Goal: Task Accomplishment & Management: Manage account settings

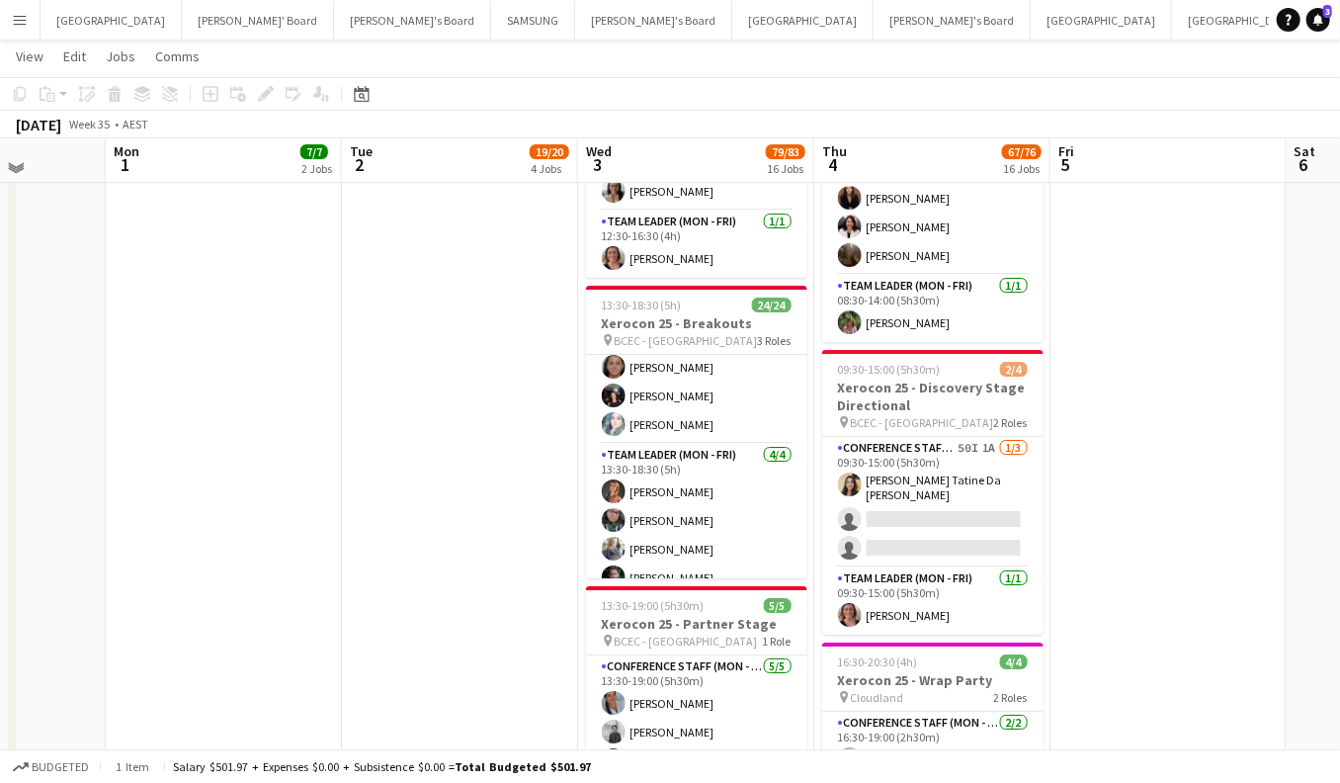
scroll to position [3277, 0]
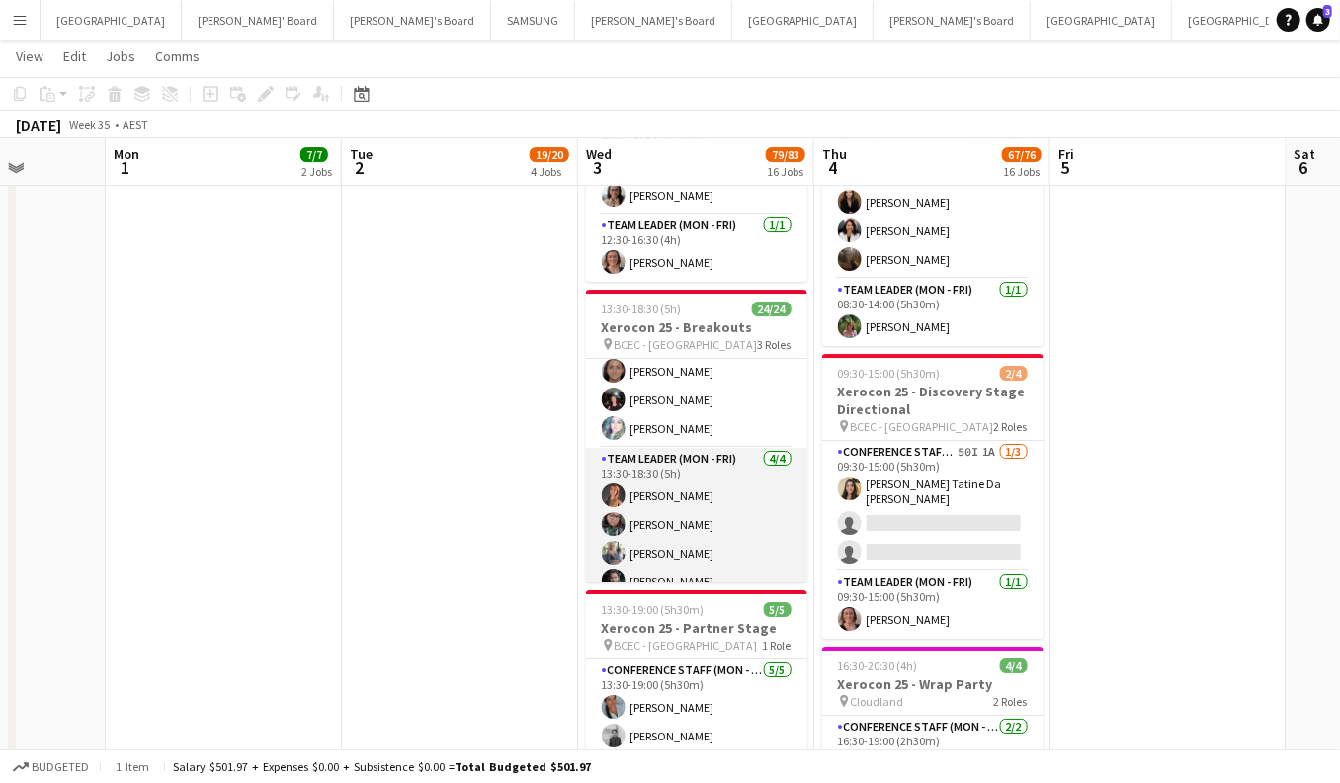
click at [614, 569] on app-user-avatar at bounding box center [614, 581] width 24 height 24
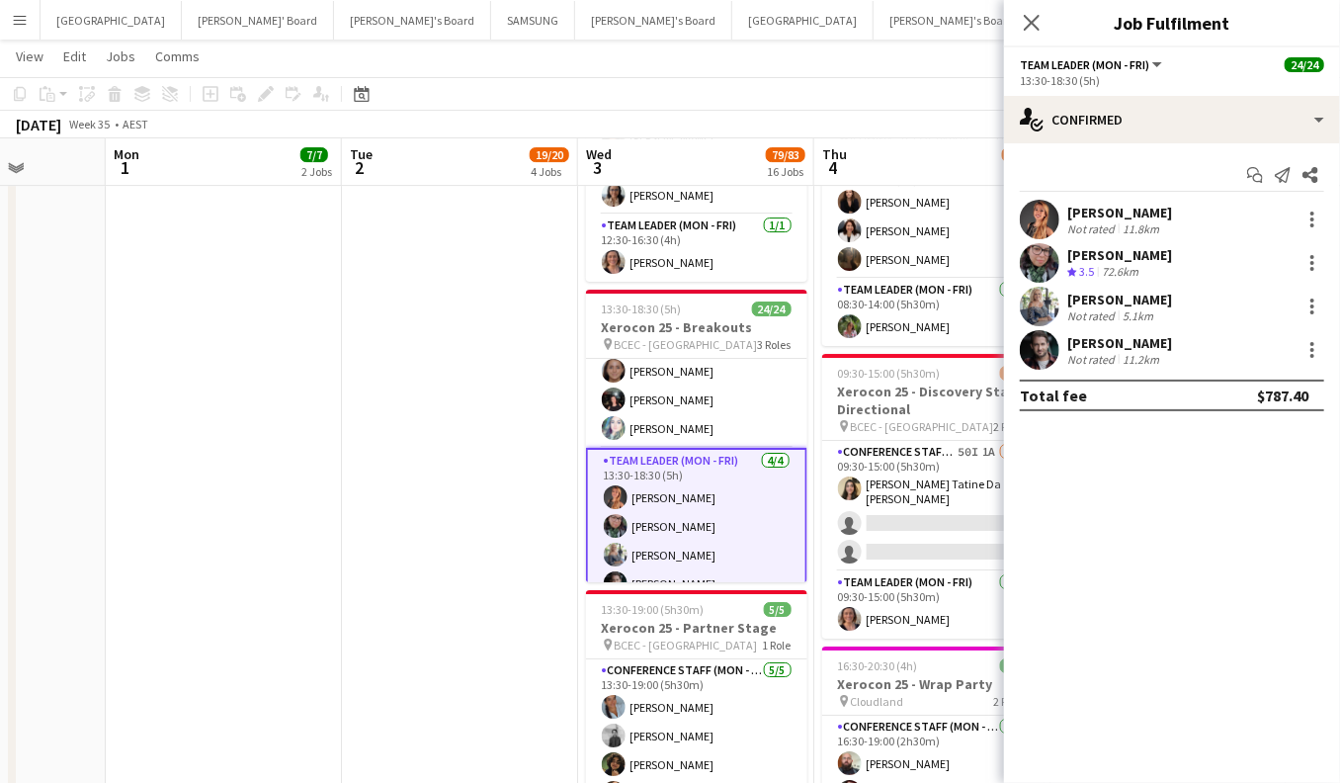
click at [1045, 348] on app-user-avatar at bounding box center [1040, 350] width 40 height 40
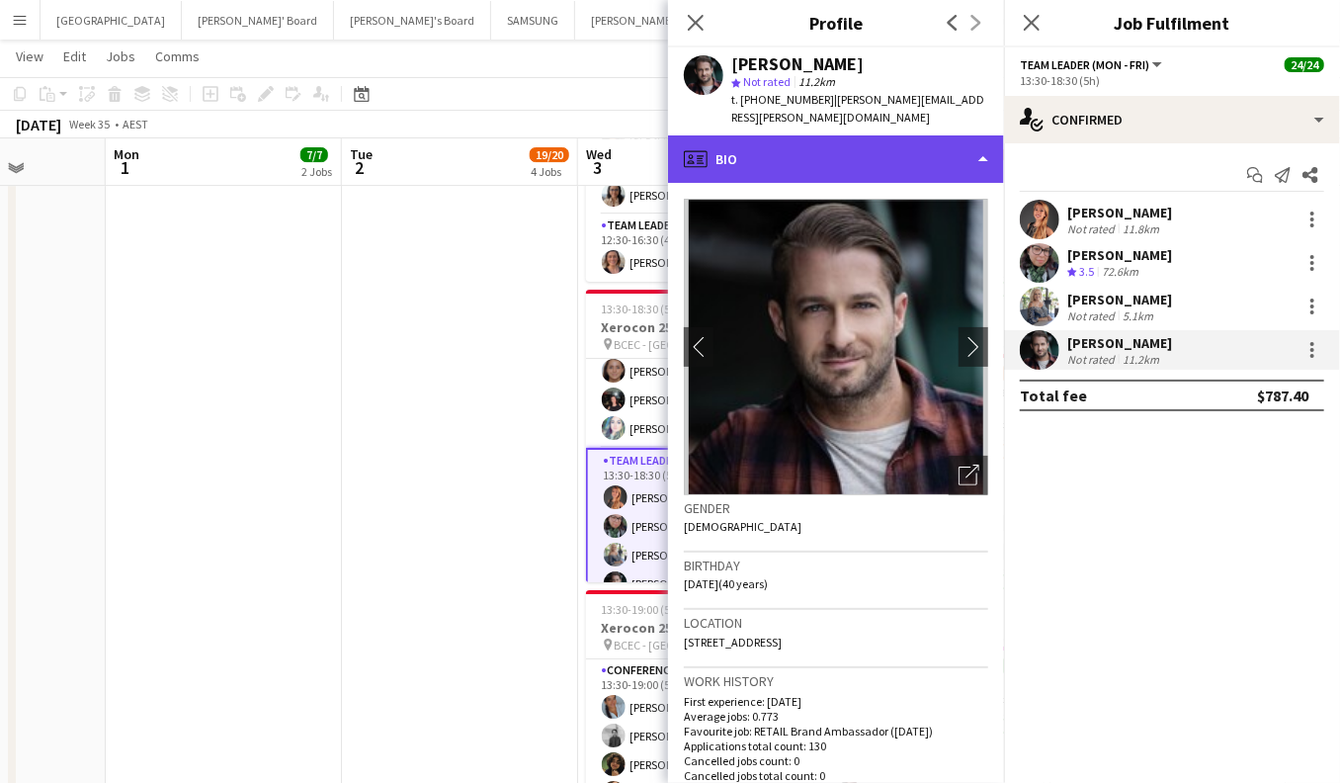
click at [970, 151] on div "profile Bio" at bounding box center [836, 158] width 336 height 47
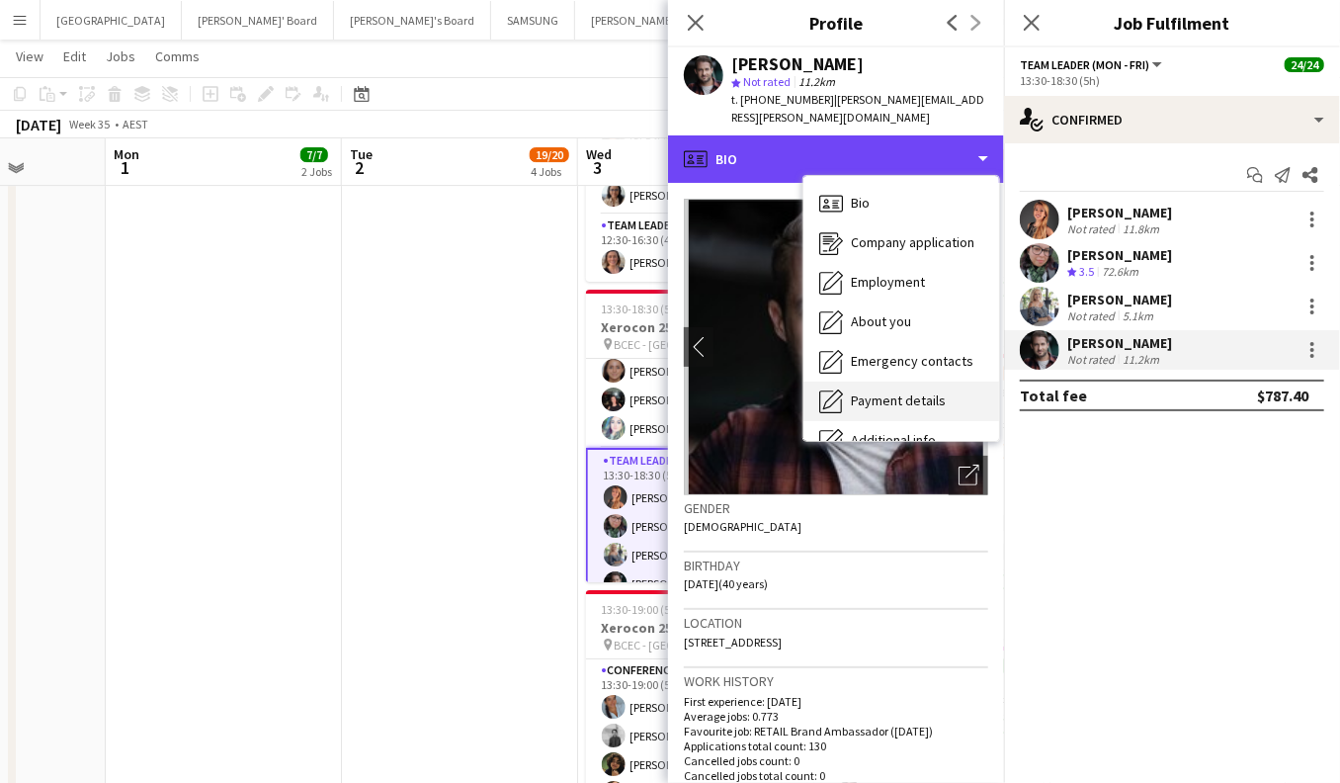
scroll to position [145, 0]
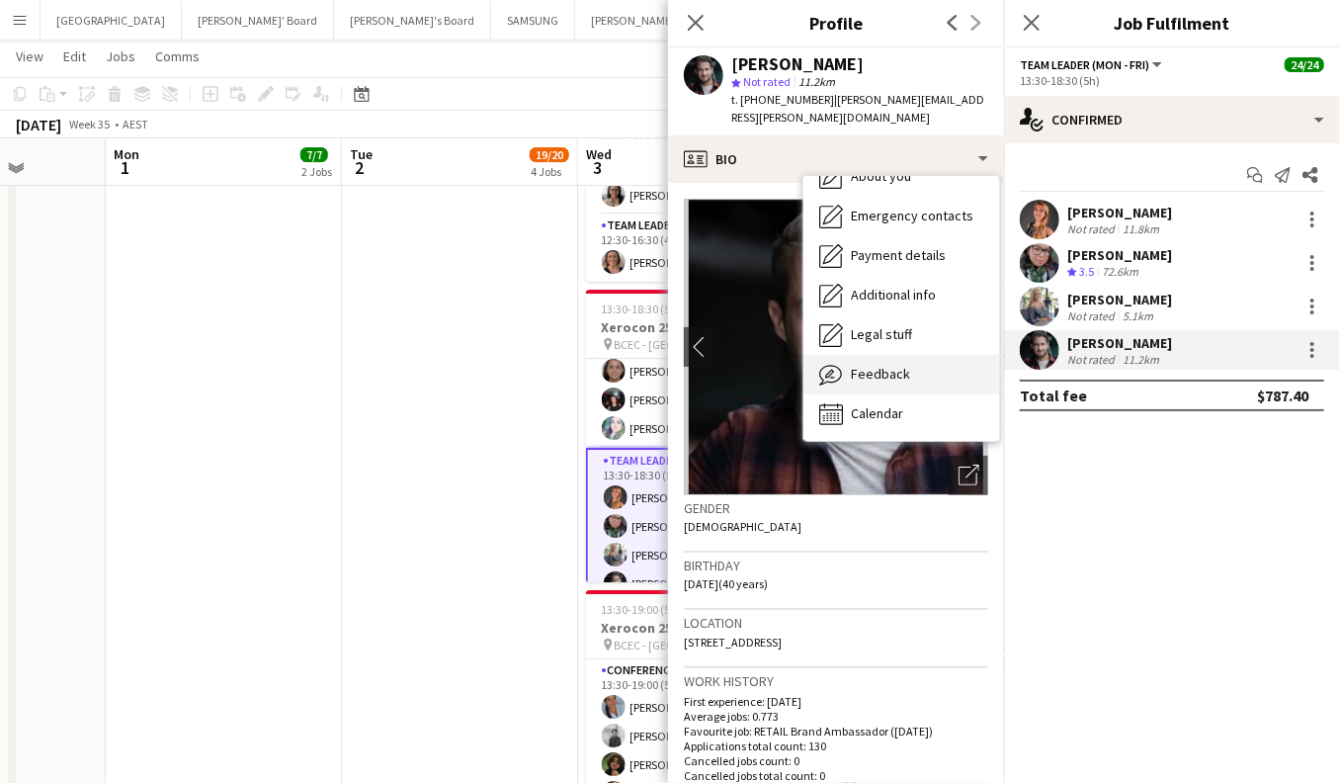
click at [900, 365] on span "Feedback" at bounding box center [880, 374] width 59 height 18
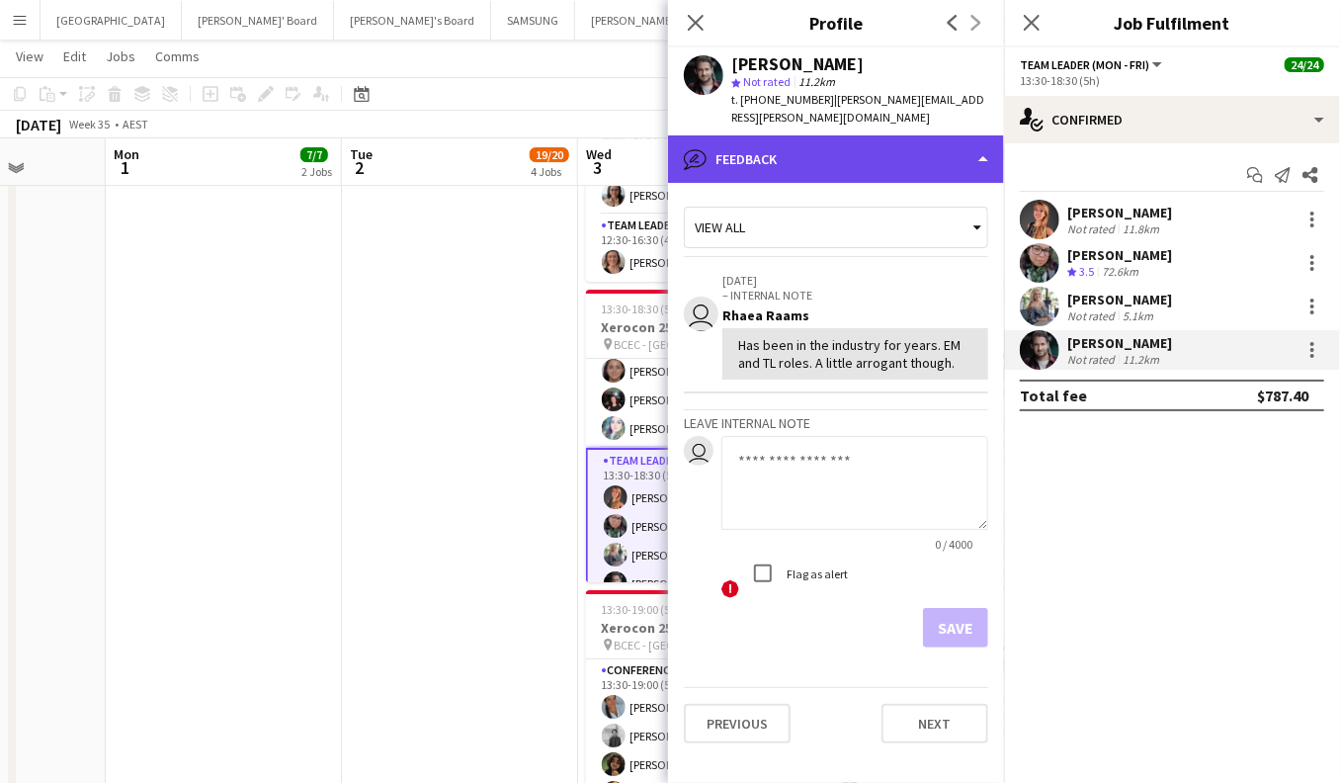
click at [944, 146] on div "bubble-pencil Feedback" at bounding box center [836, 158] width 336 height 47
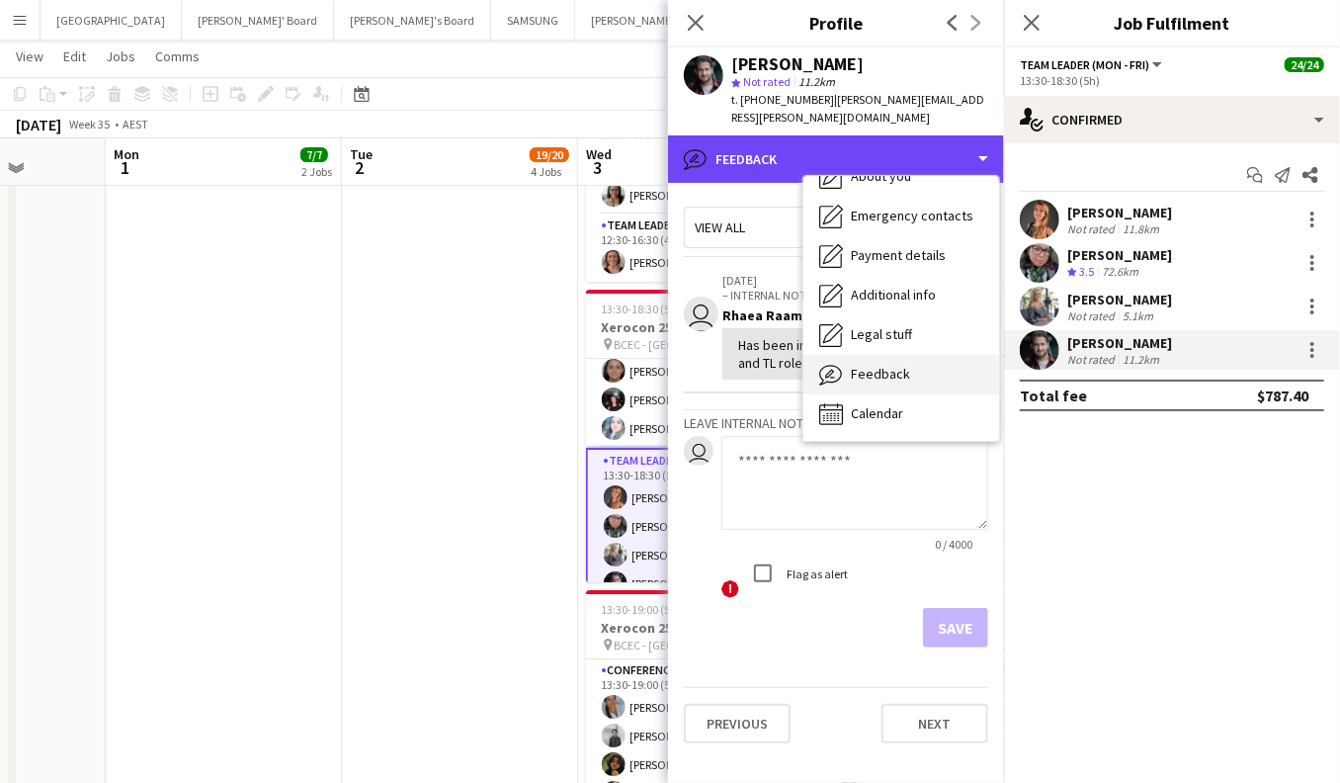
scroll to position [0, 0]
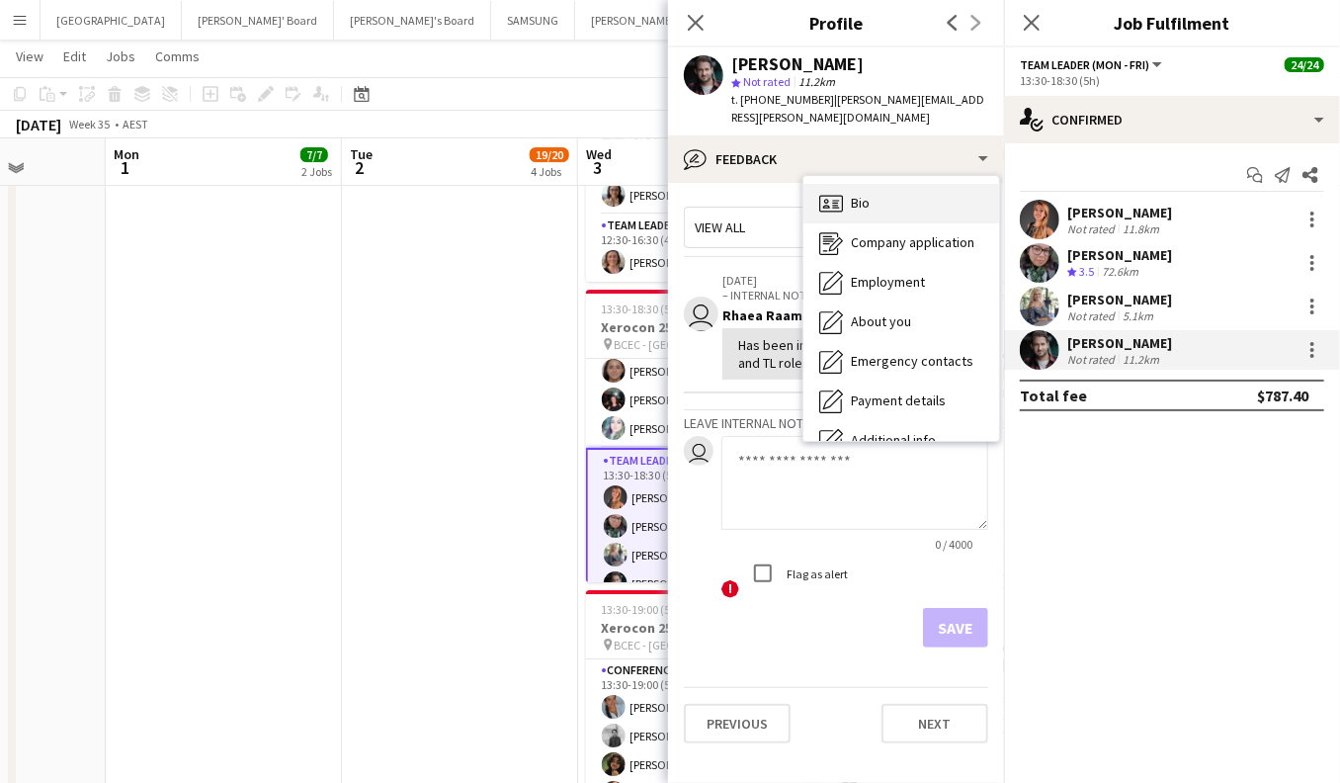
click at [899, 186] on div "Bio Bio" at bounding box center [901, 204] width 196 height 40
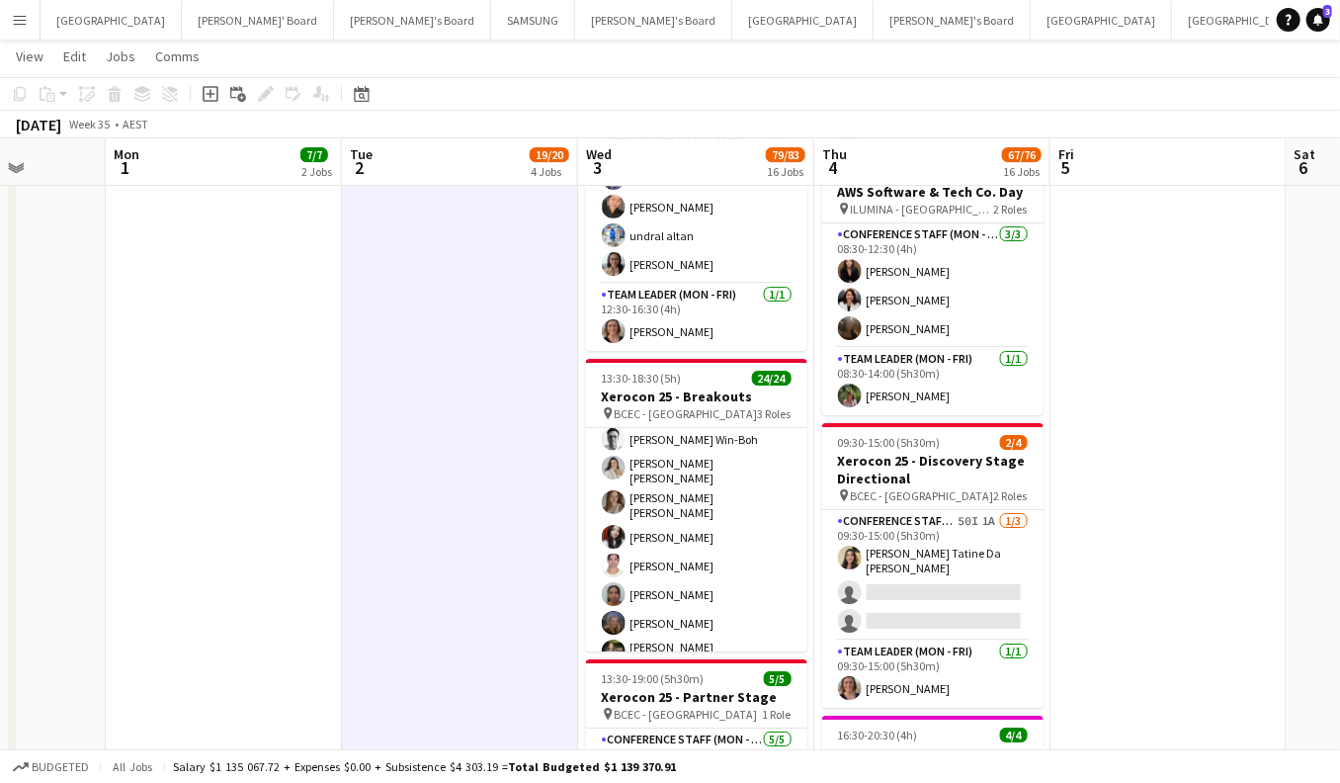
scroll to position [579, 0]
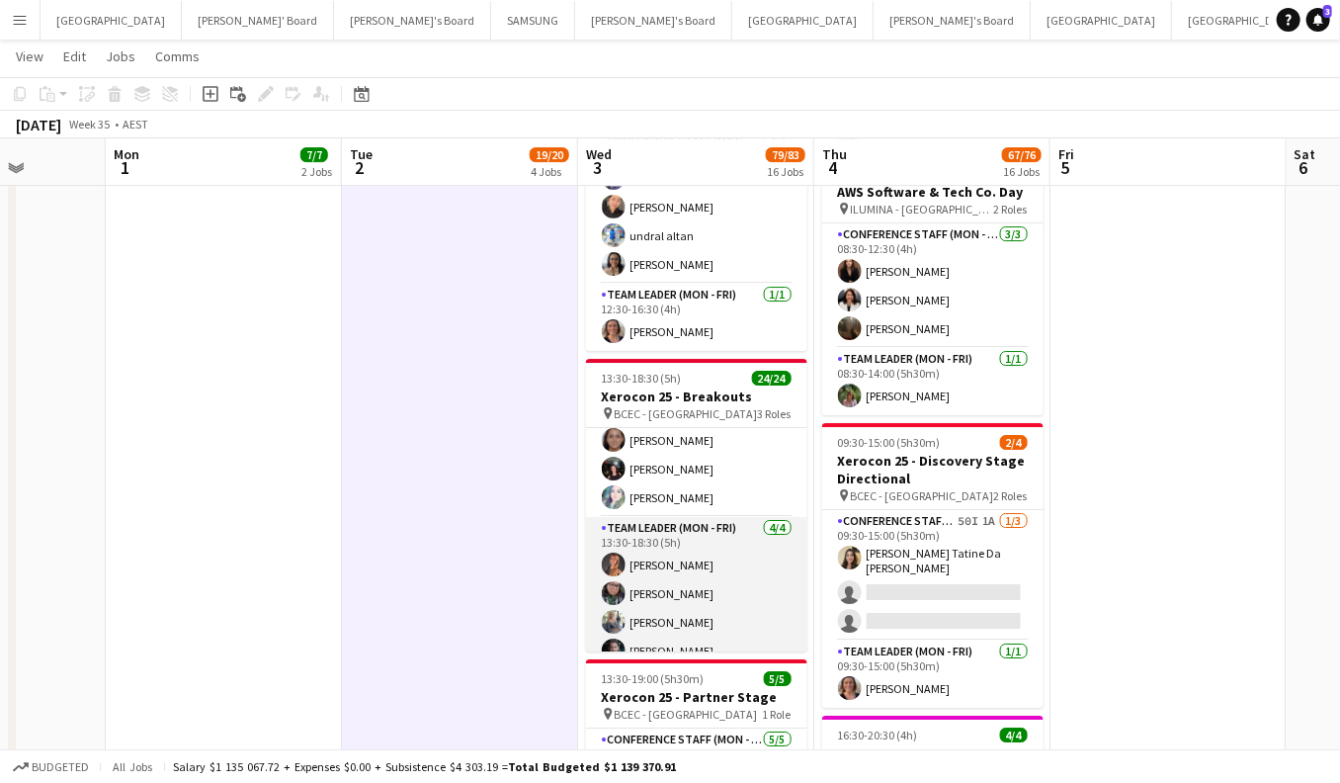
click at [663, 622] on app-card-role "Team Leader (Mon - Fri) [DATE] 13:30-18:30 (5h) [PERSON_NAME] [PERSON_NAME] [PE…" at bounding box center [696, 593] width 221 height 153
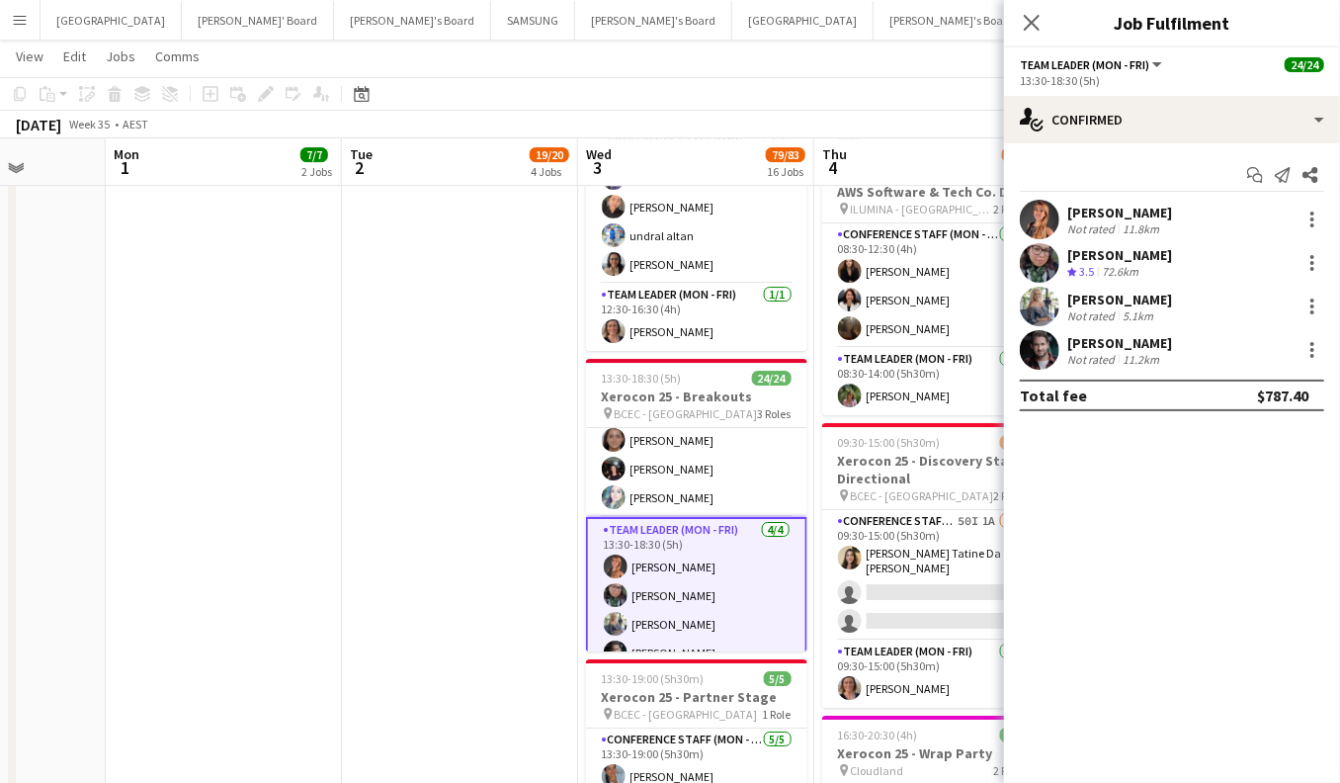
click at [1041, 342] on app-user-avatar at bounding box center [1040, 350] width 40 height 40
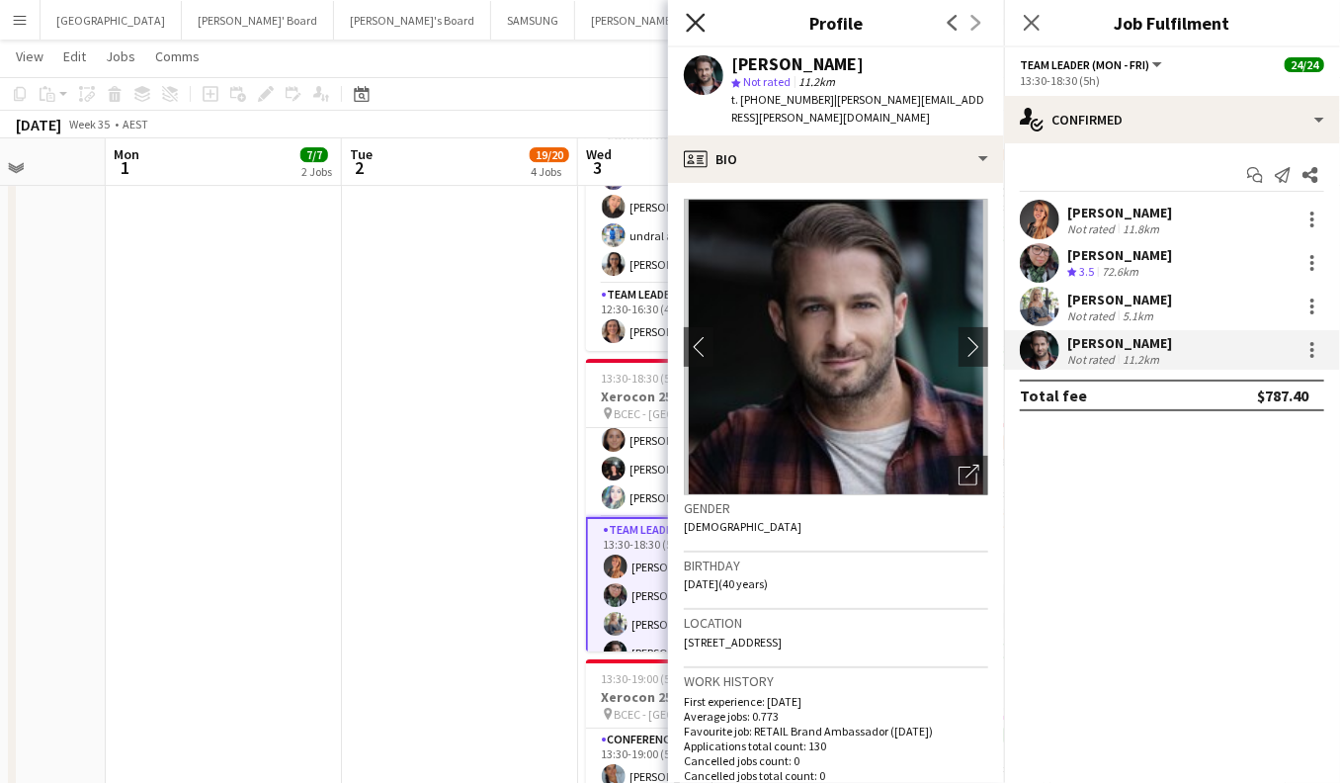
click at [701, 24] on icon "Close pop-in" at bounding box center [695, 22] width 19 height 19
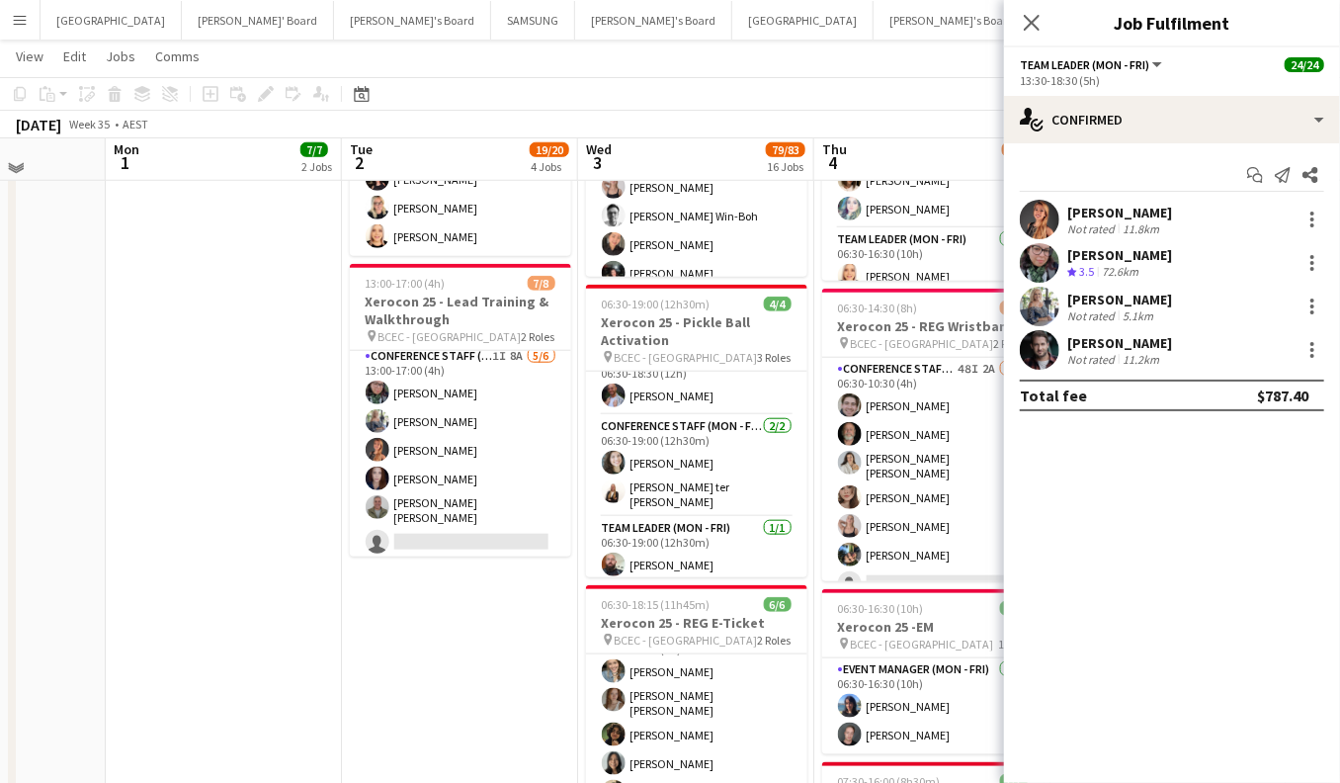
scroll to position [828, 0]
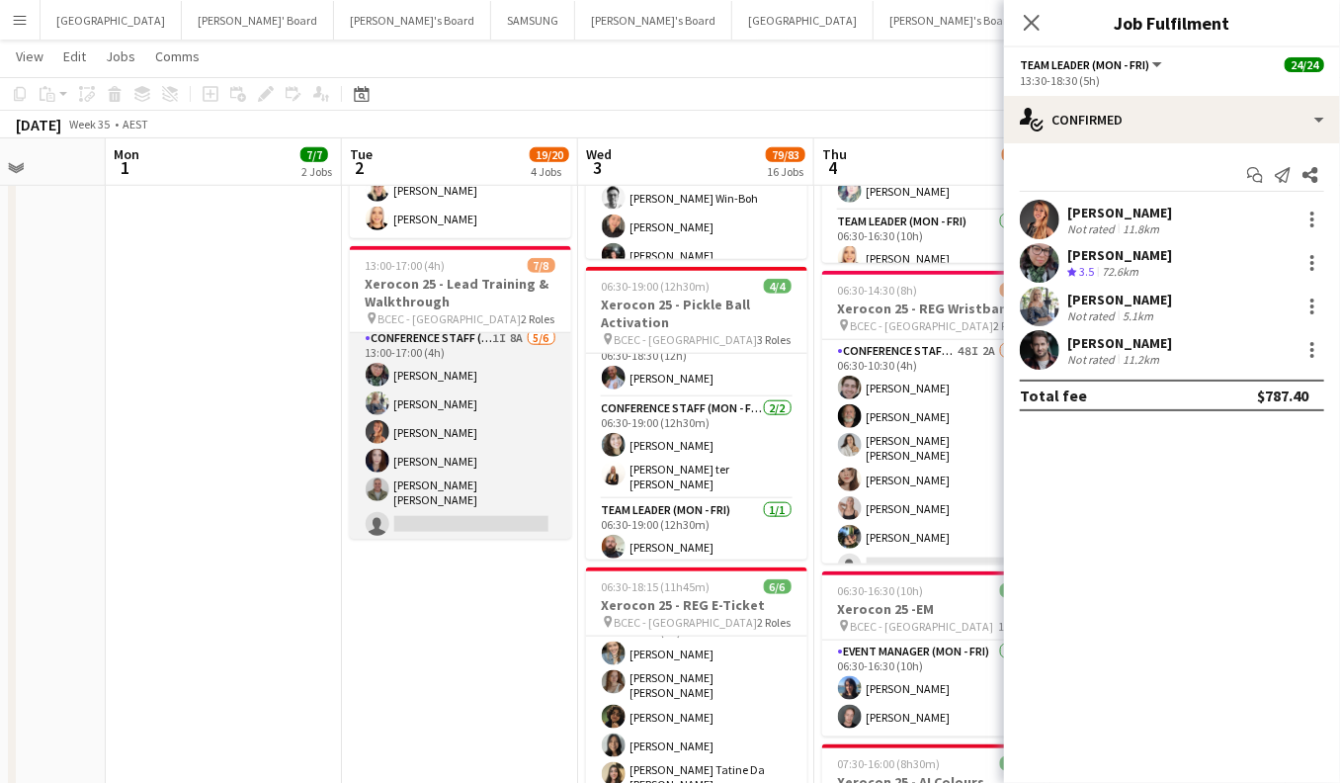
click at [478, 459] on app-card-role "Conference Staff (Mon - Fri) 1I 8A [DATE] 13:00-17:00 (4h) [PERSON_NAME] [PERSO…" at bounding box center [460, 435] width 221 height 216
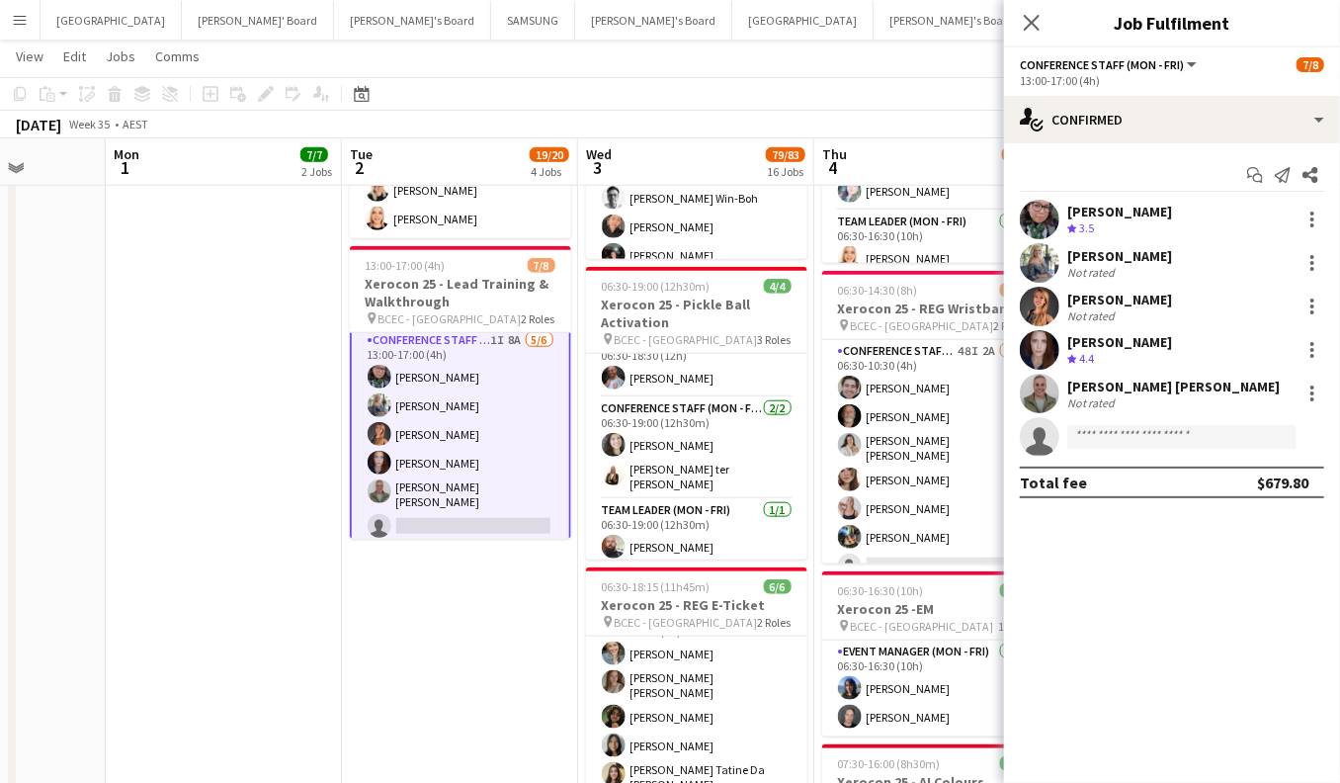
scroll to position [8, 0]
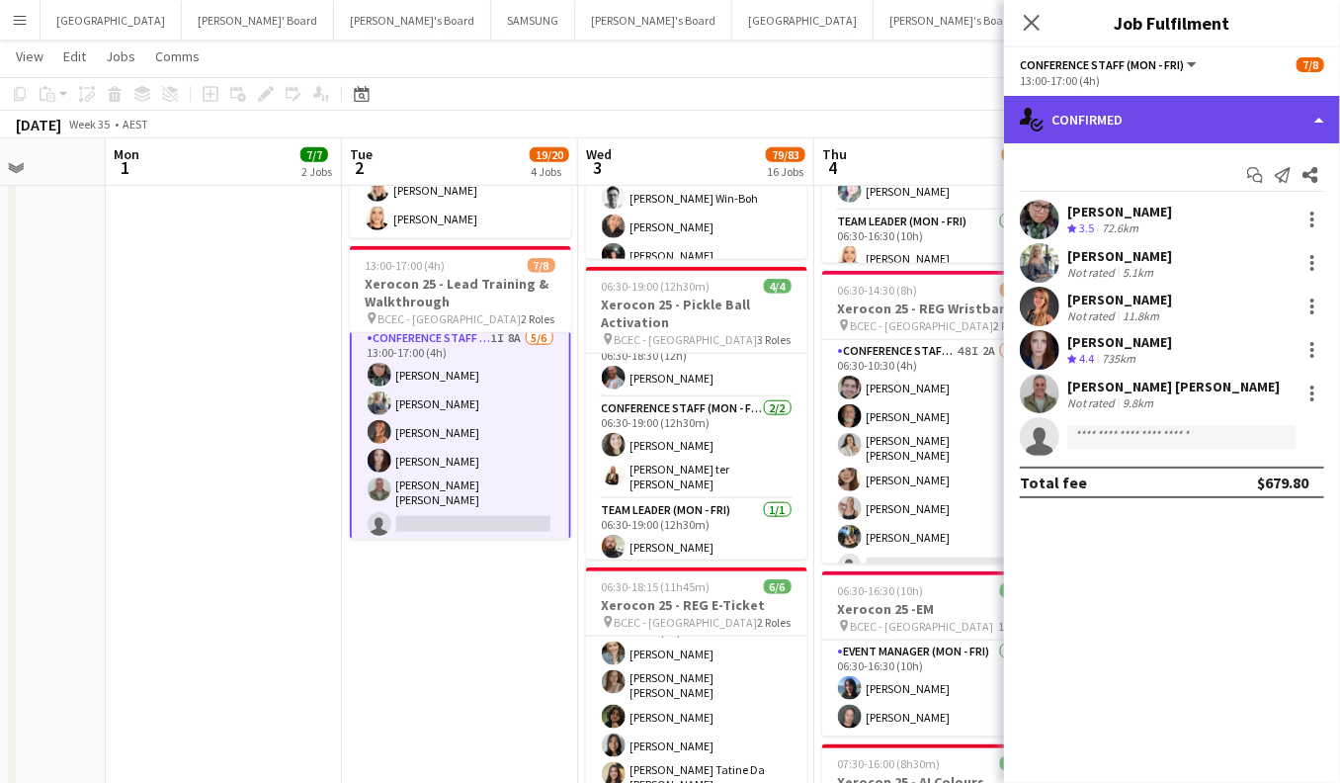
click at [1241, 127] on div "single-neutral-actions-check-2 Confirmed" at bounding box center [1172, 119] width 336 height 47
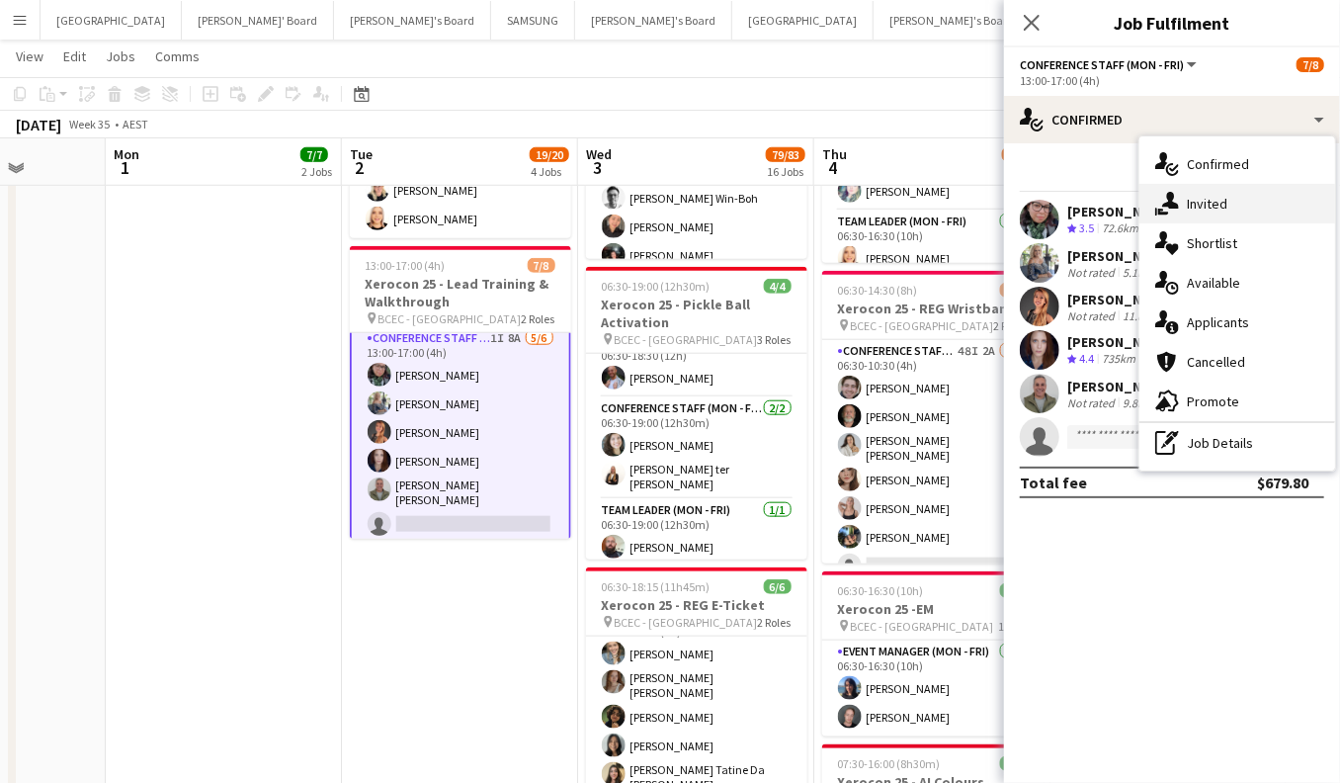
click at [1243, 209] on div "single-neutral-actions-share-1 Invited" at bounding box center [1237, 204] width 196 height 40
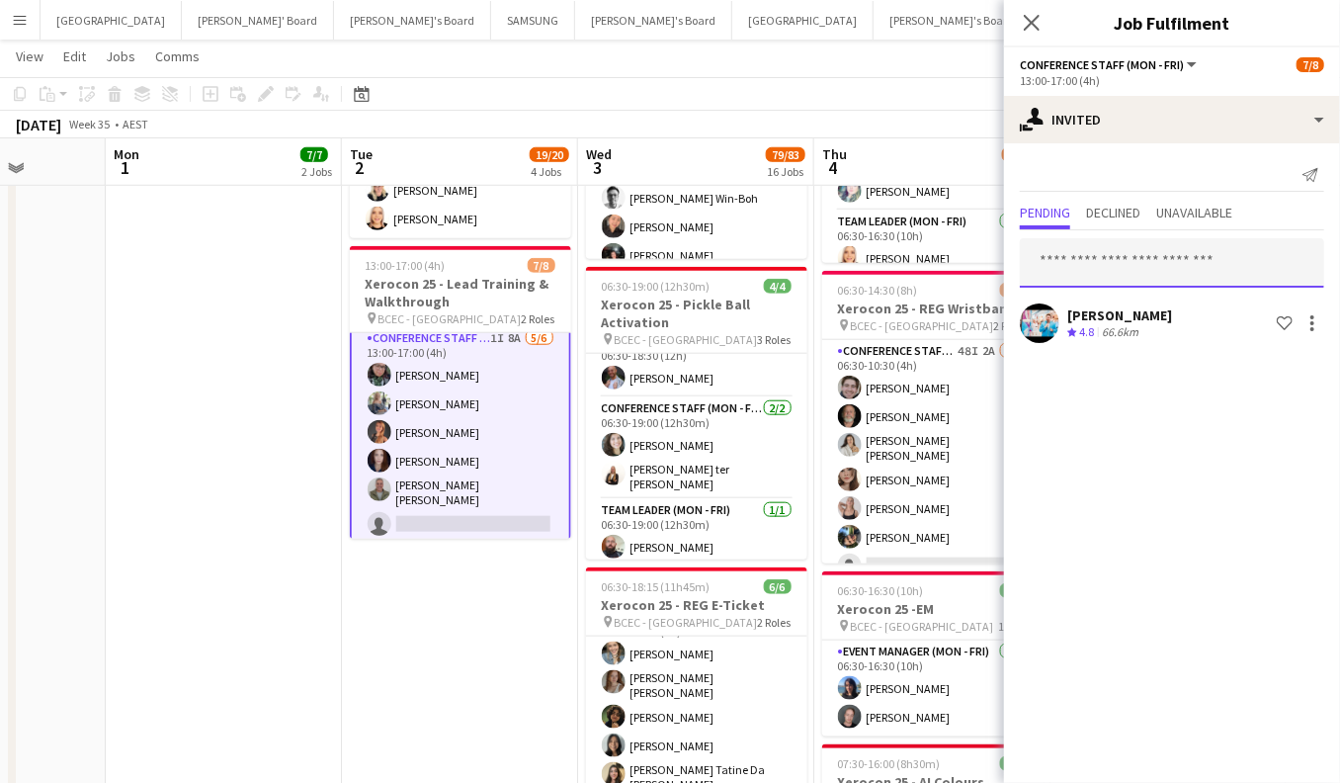
click at [1058, 269] on input "text" at bounding box center [1172, 262] width 304 height 49
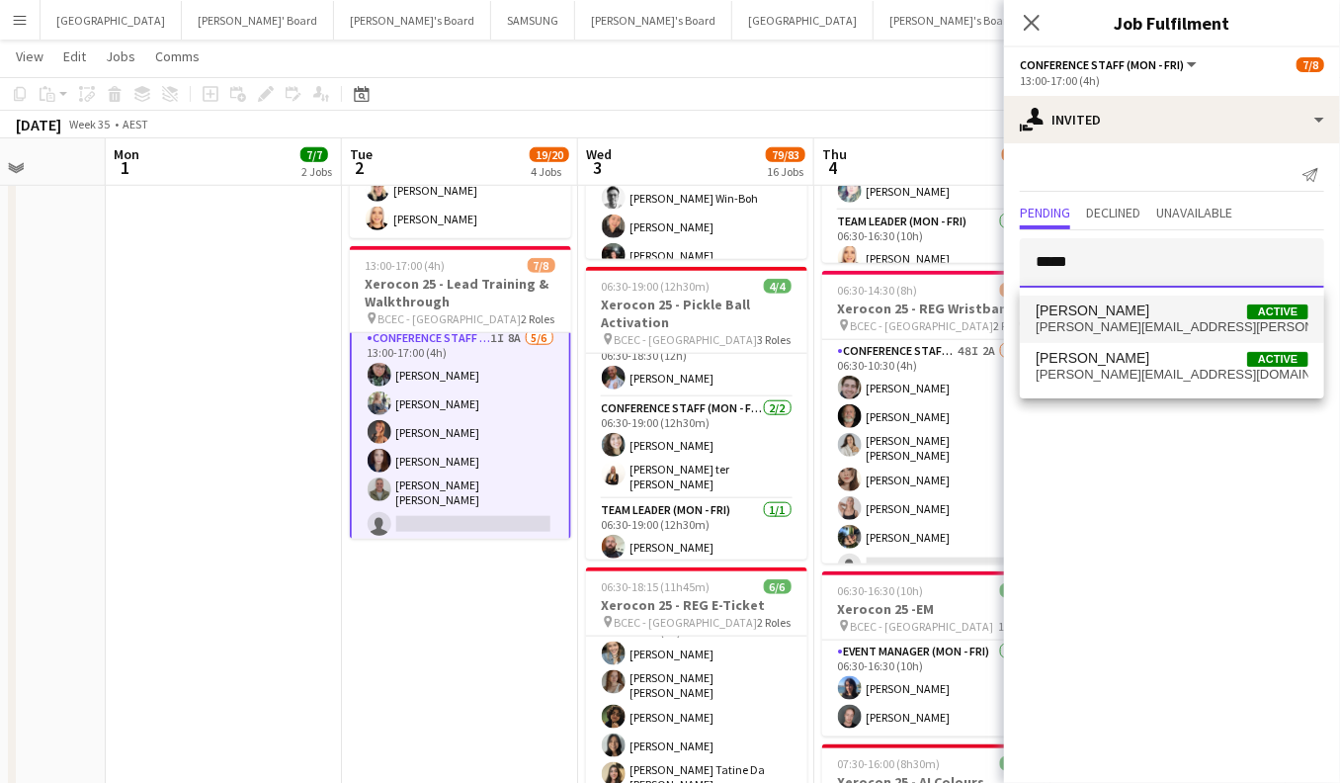
type input "*****"
click at [1090, 322] on span "[PERSON_NAME][EMAIL_ADDRESS][PERSON_NAME][DOMAIN_NAME]" at bounding box center [1172, 327] width 273 height 16
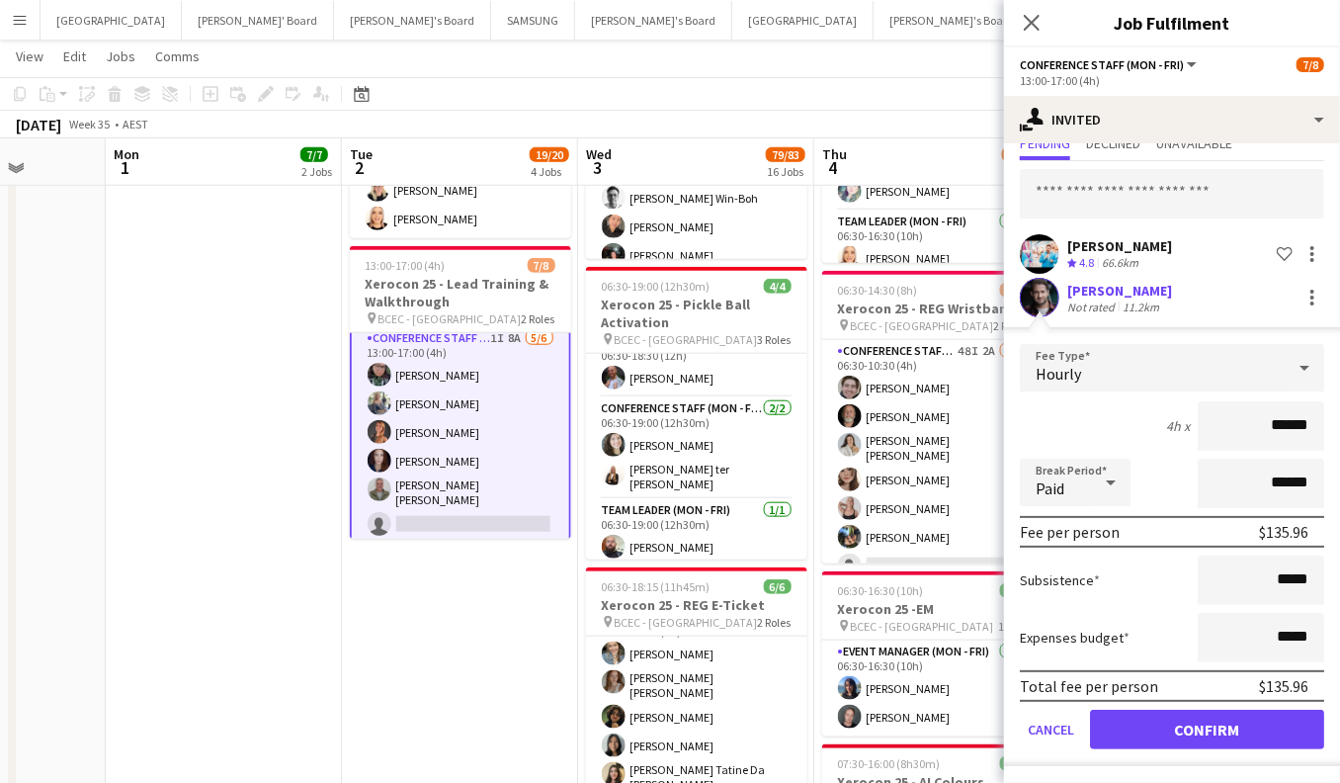
scroll to position [67, 0]
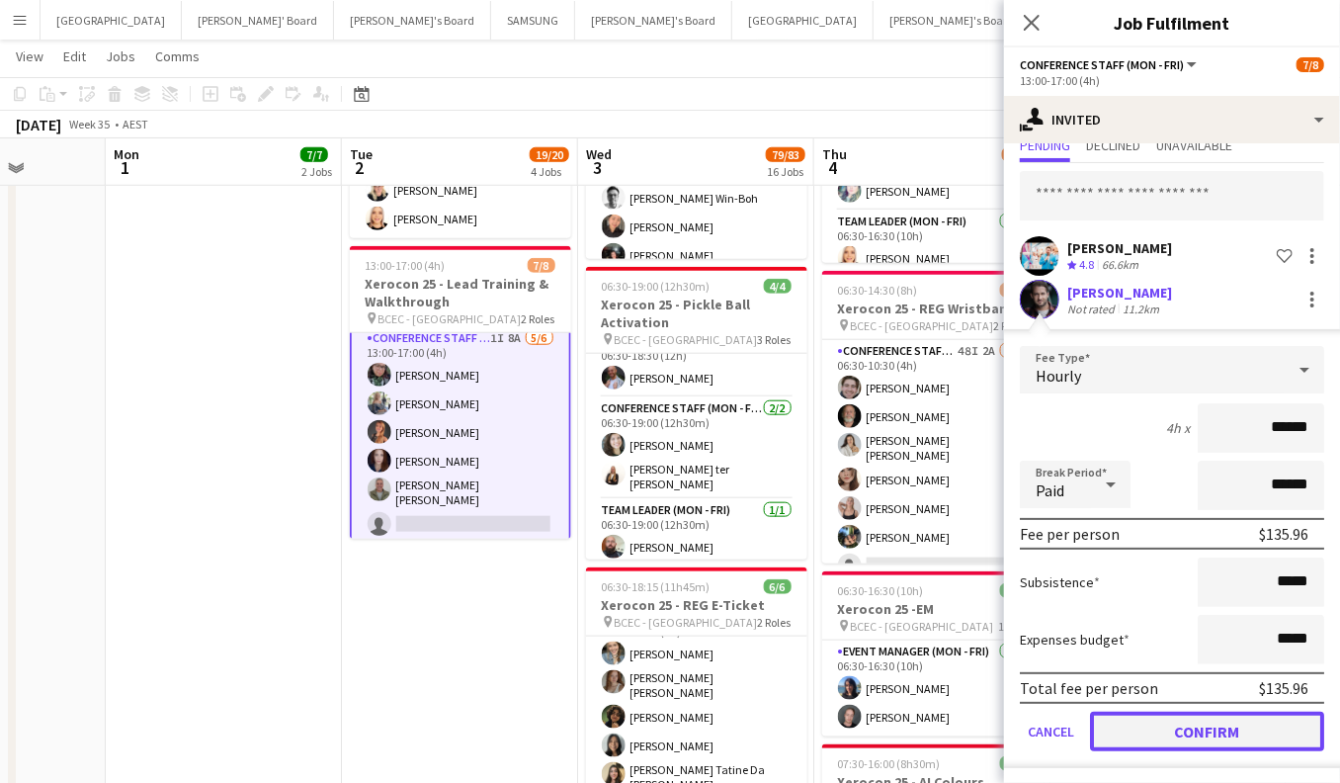
click at [1222, 728] on button "Confirm" at bounding box center [1207, 731] width 234 height 40
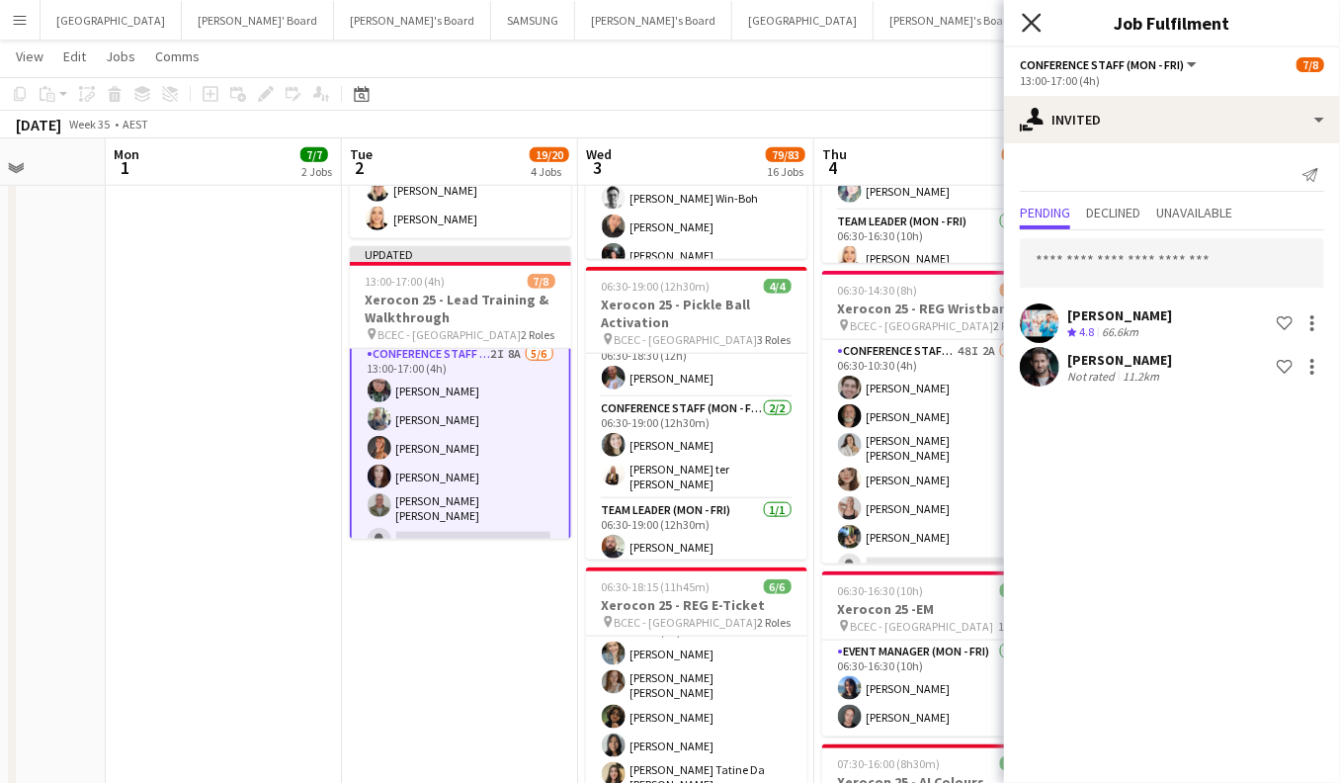
click at [1029, 18] on icon at bounding box center [1031, 22] width 19 height 19
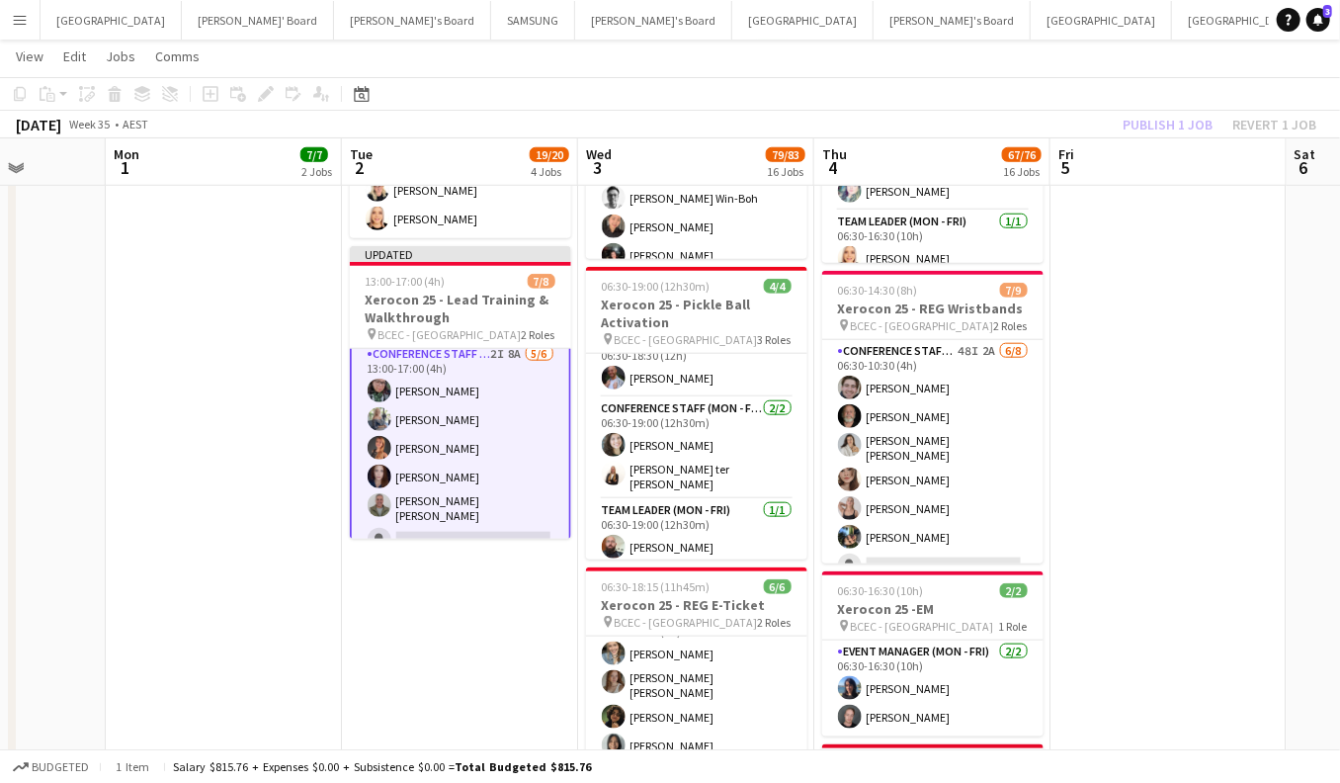
click at [929, 117] on div "[DATE] Week 35 • AEST Publish 1 job Revert 1 job" at bounding box center [670, 125] width 1340 height 28
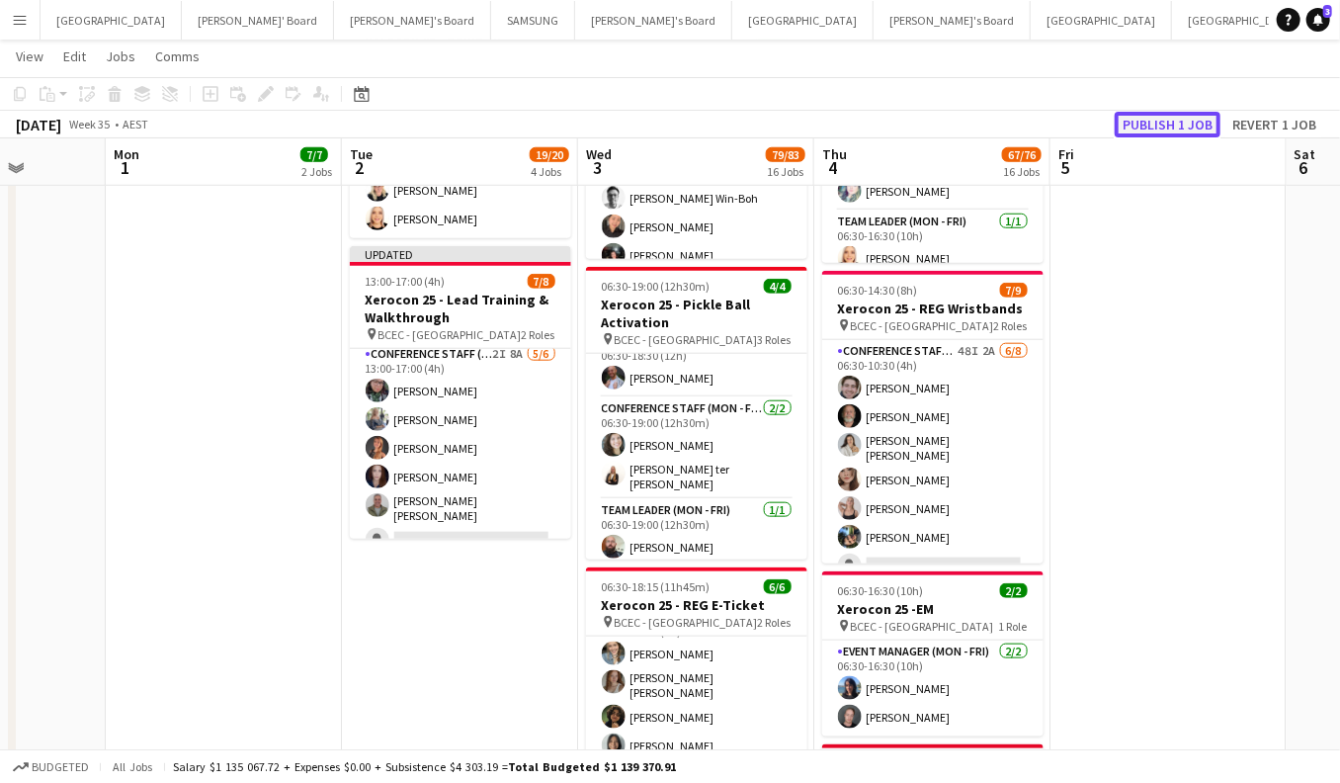
click at [1192, 122] on button "Publish 1 job" at bounding box center [1168, 125] width 106 height 26
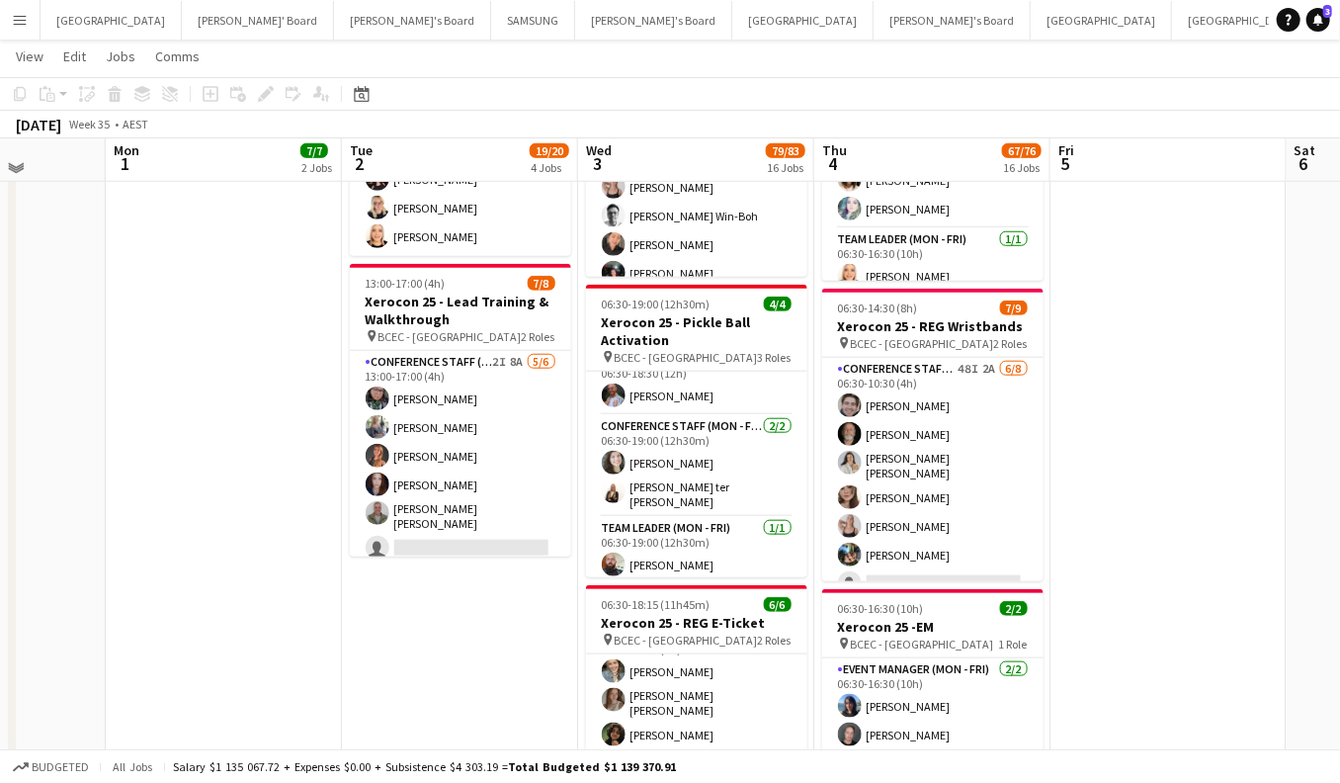
scroll to position [811, 0]
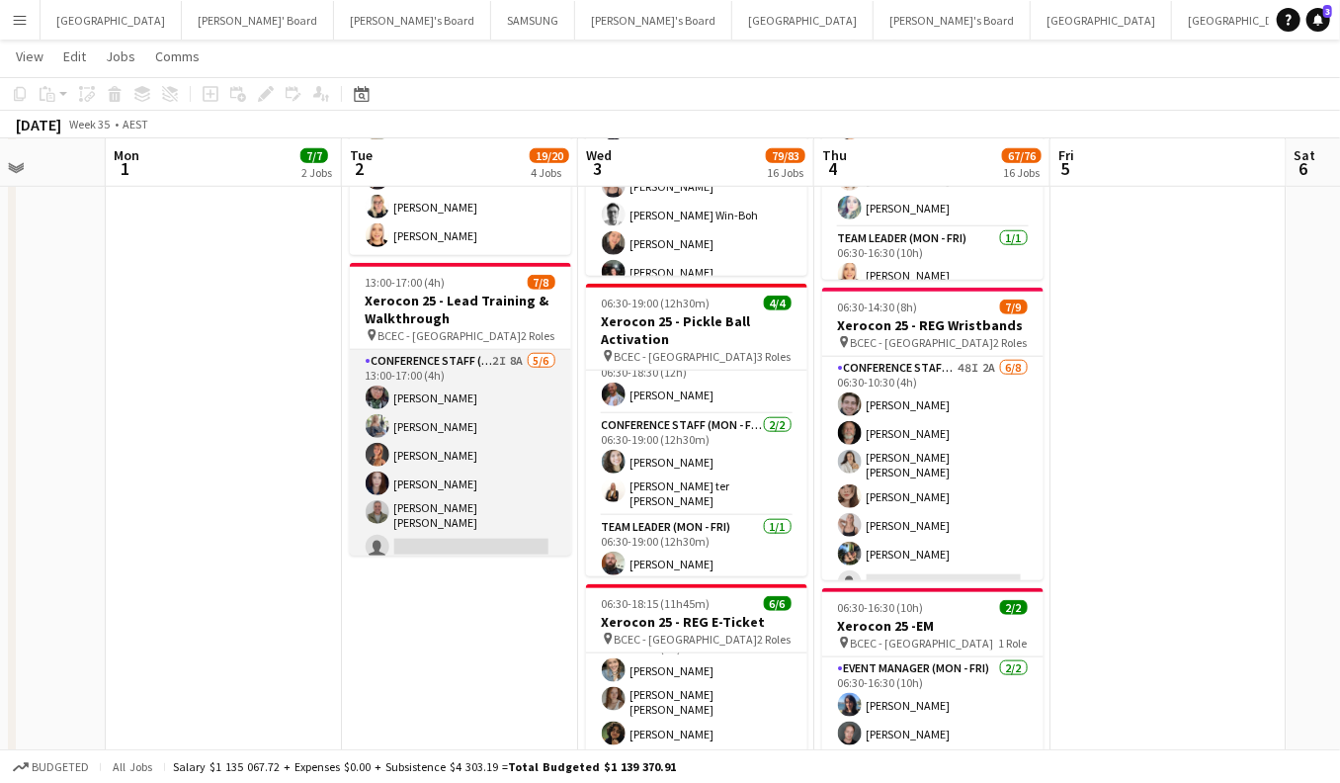
click at [415, 536] on app-card-role "Conference Staff (Mon - Fri) 2I 8A [DATE] 13:00-17:00 (4h) [PERSON_NAME] [PERSO…" at bounding box center [460, 458] width 221 height 216
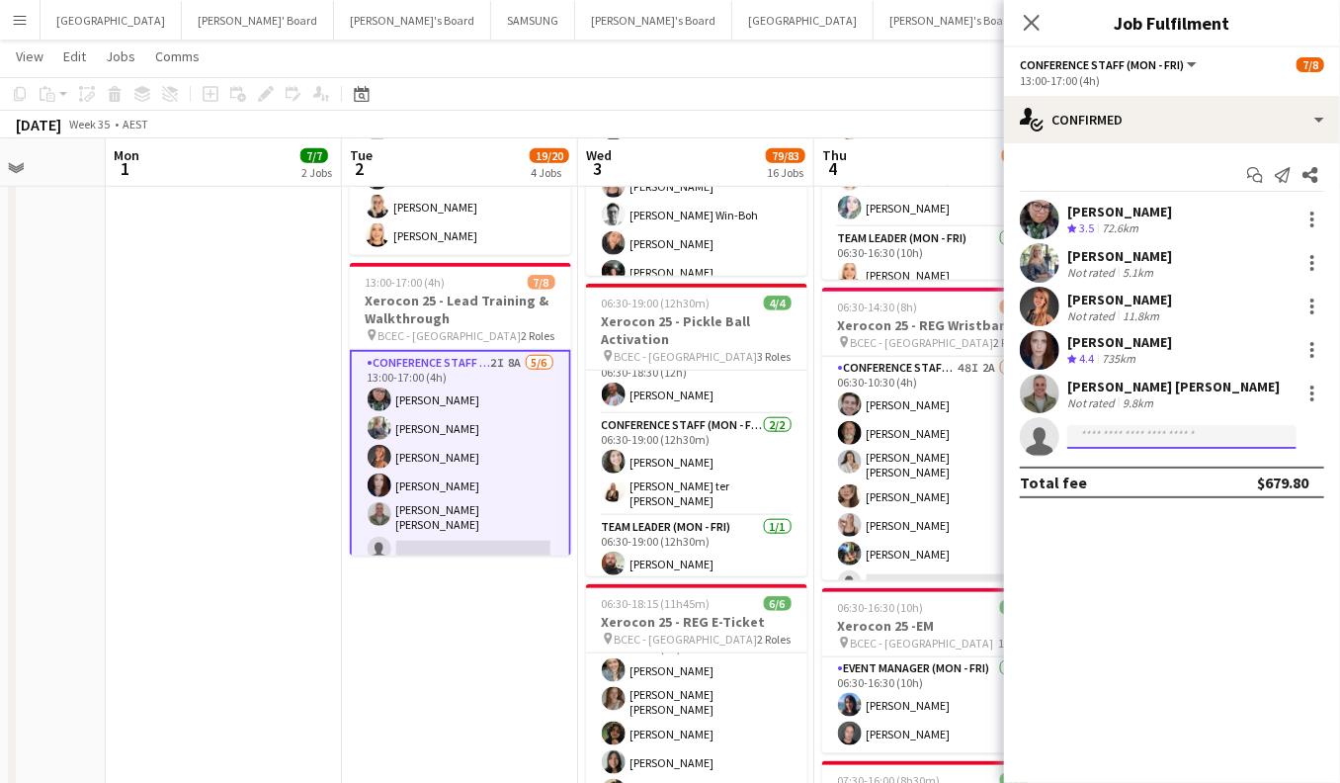
click at [1087, 438] on input at bounding box center [1181, 437] width 229 height 24
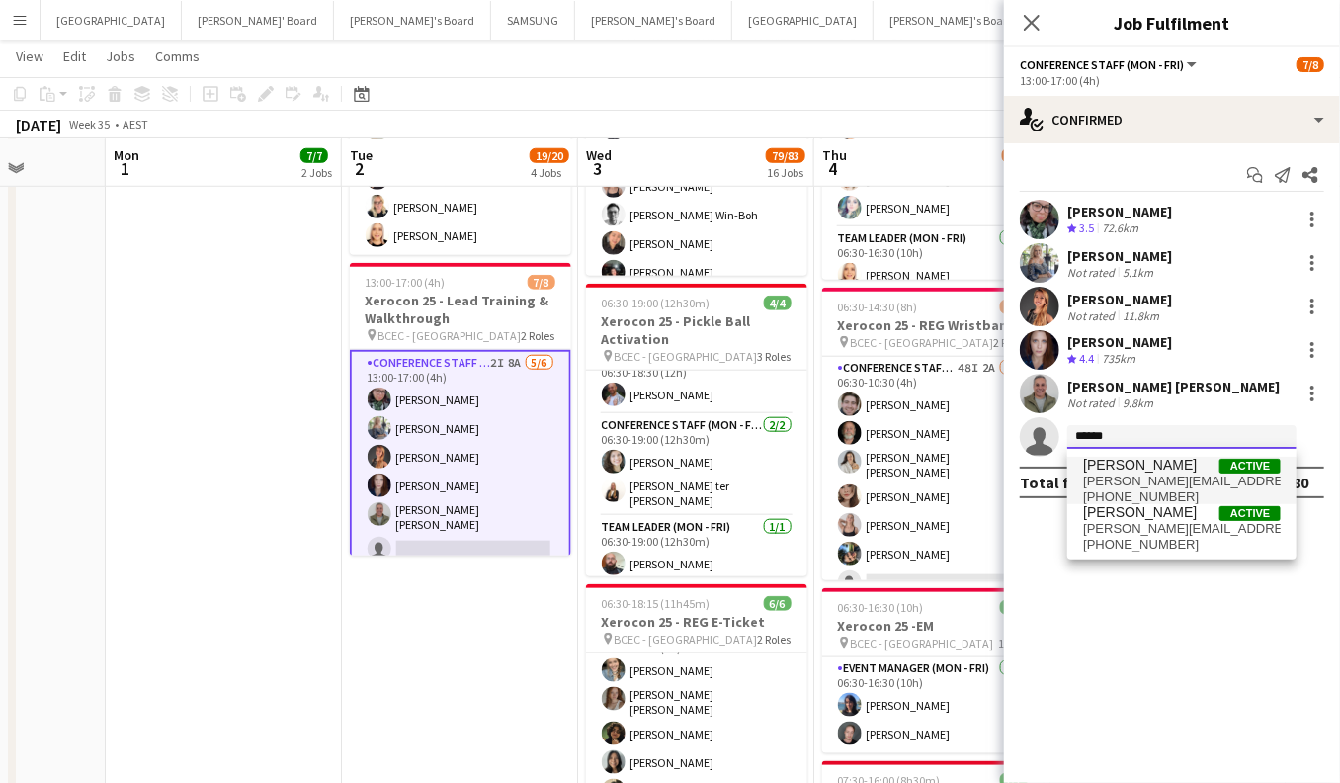
type input "******"
click at [1119, 492] on span "[PHONE_NUMBER]" at bounding box center [1182, 497] width 198 height 16
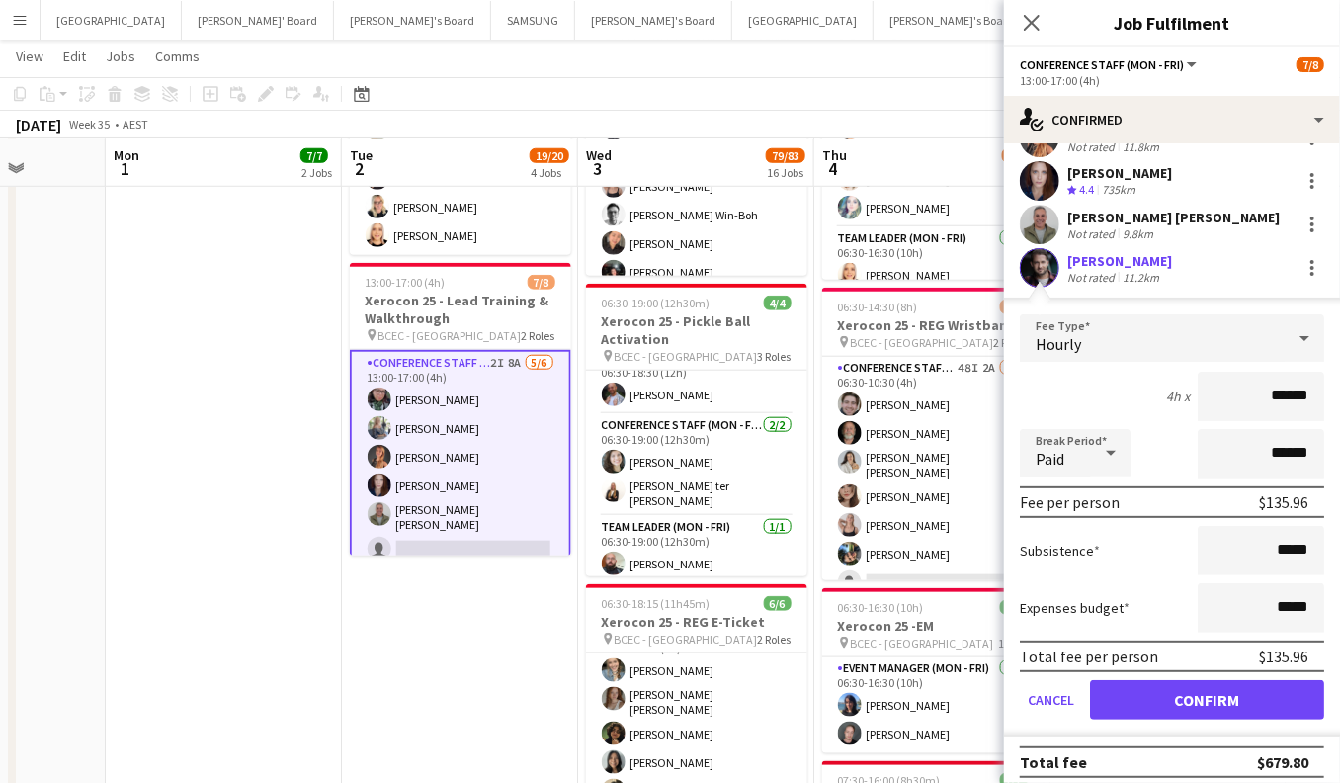
scroll to position [178, 0]
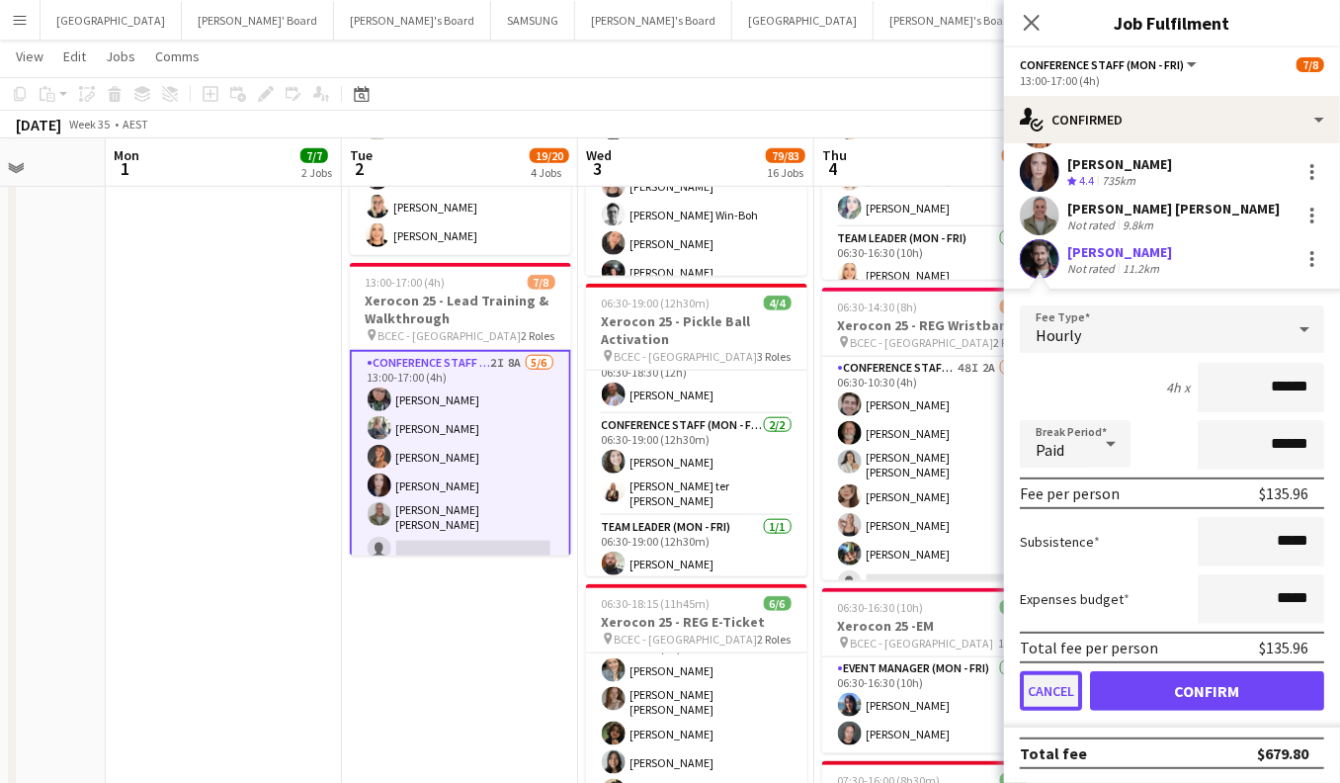
click at [1056, 689] on button "Cancel" at bounding box center [1051, 691] width 62 height 40
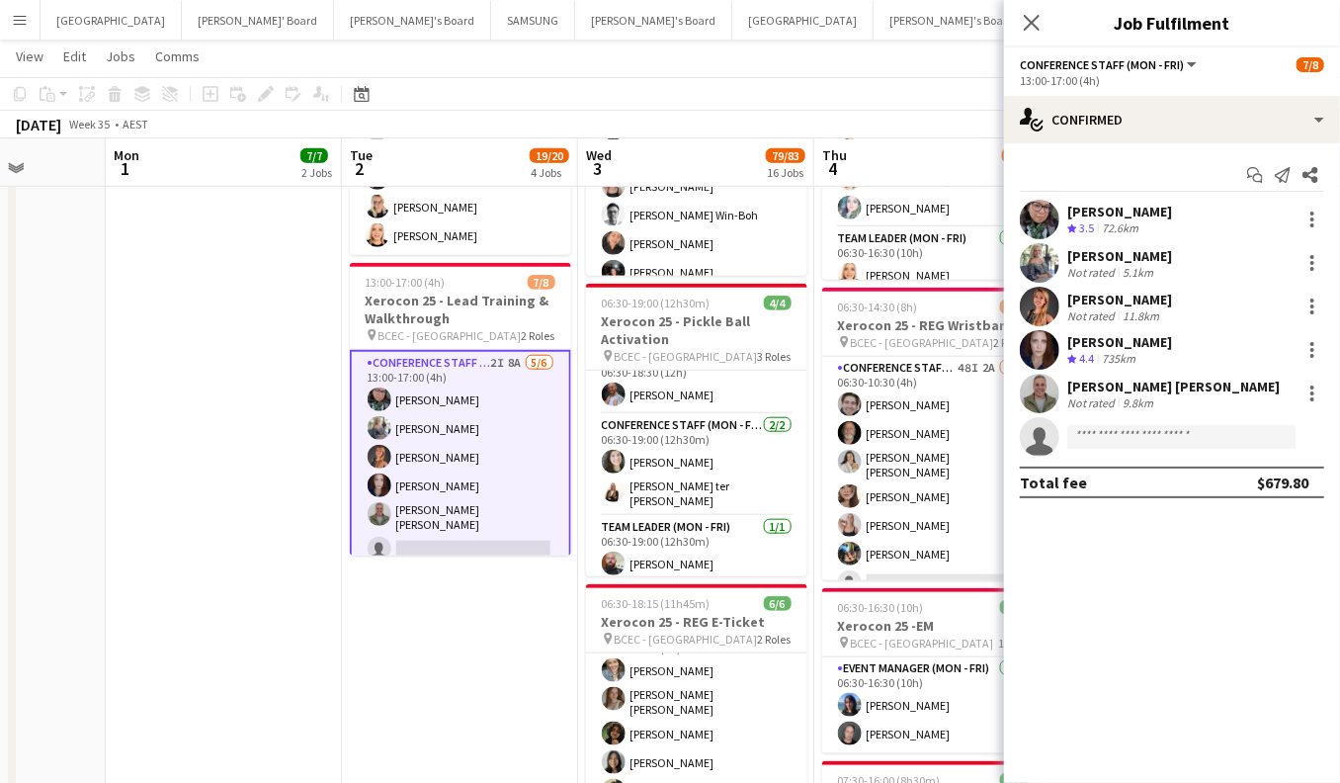
scroll to position [0, 0]
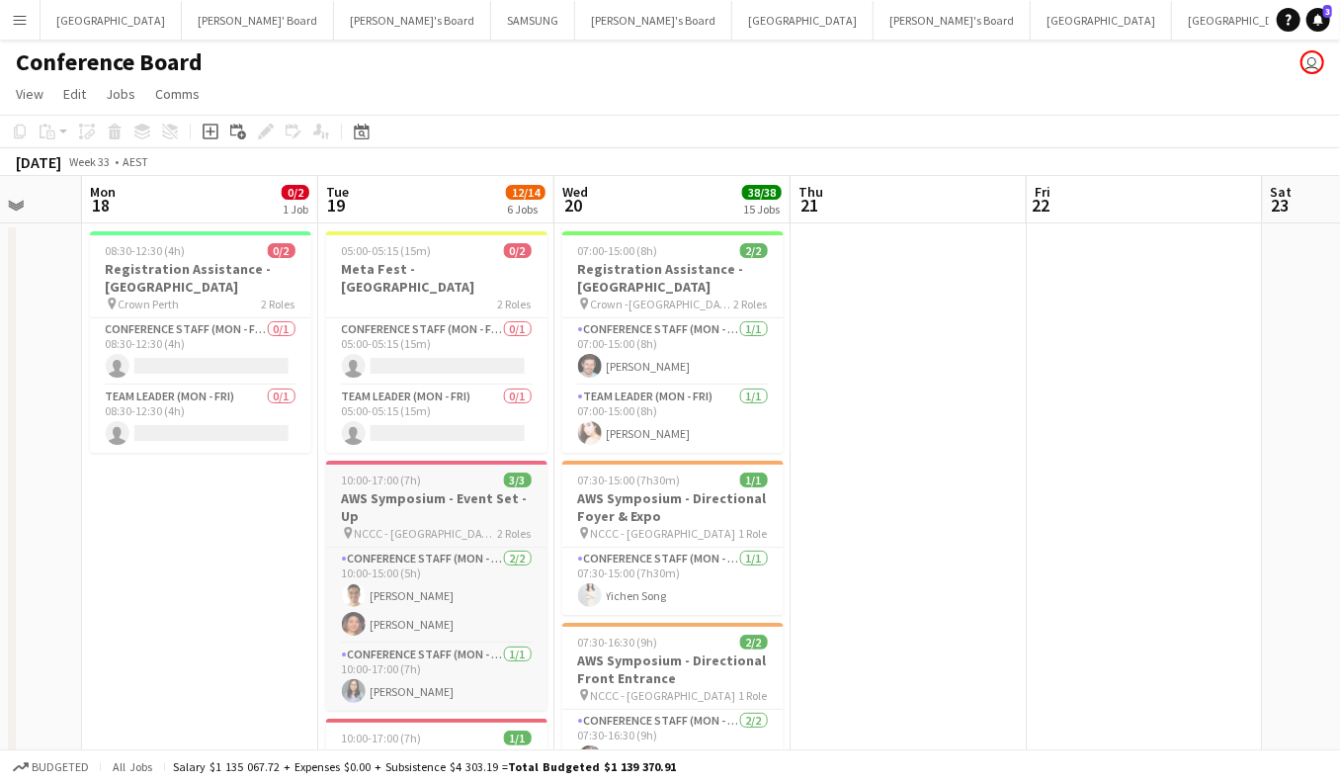
click at [442, 495] on h3 "AWS Symposium - Event Set - Up" at bounding box center [436, 507] width 221 height 36
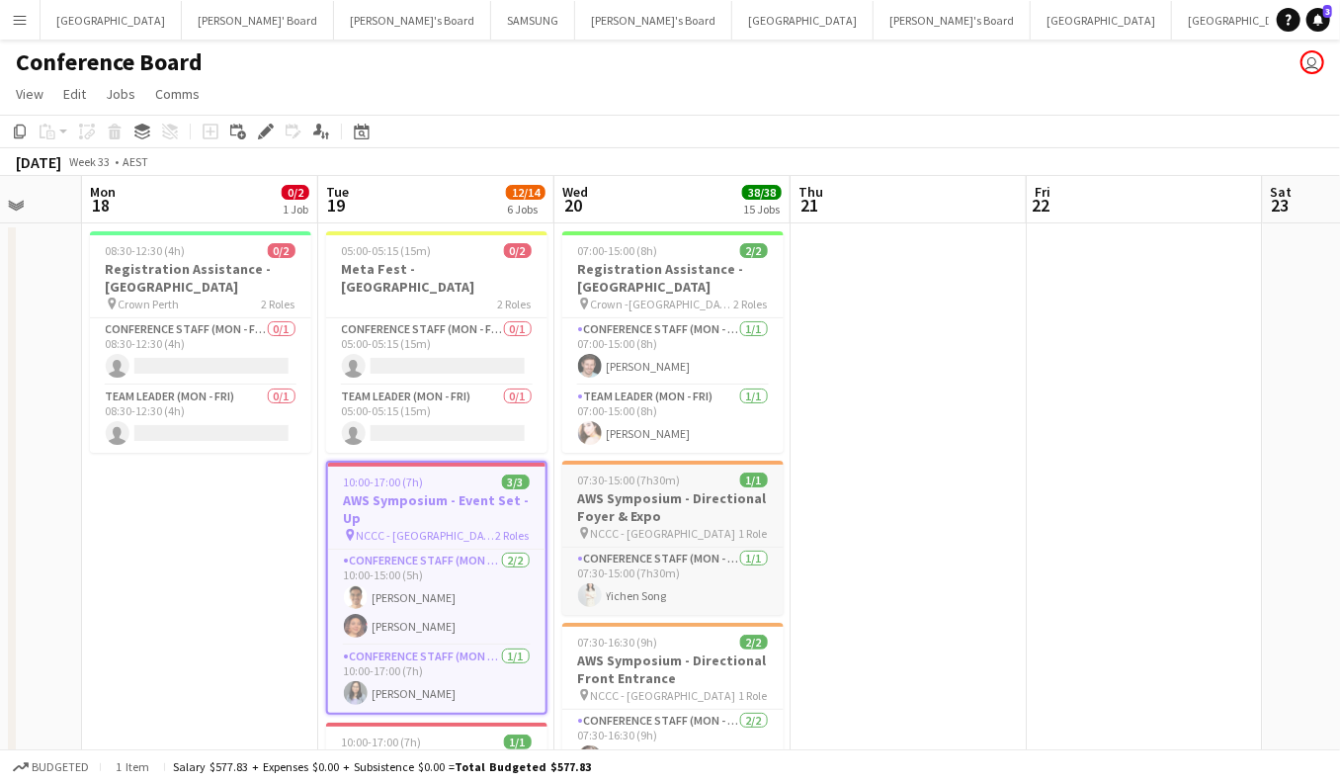
click at [676, 540] on div "pin NCCC - [GEOGRAPHIC_DATA] 1 Role" at bounding box center [672, 533] width 221 height 16
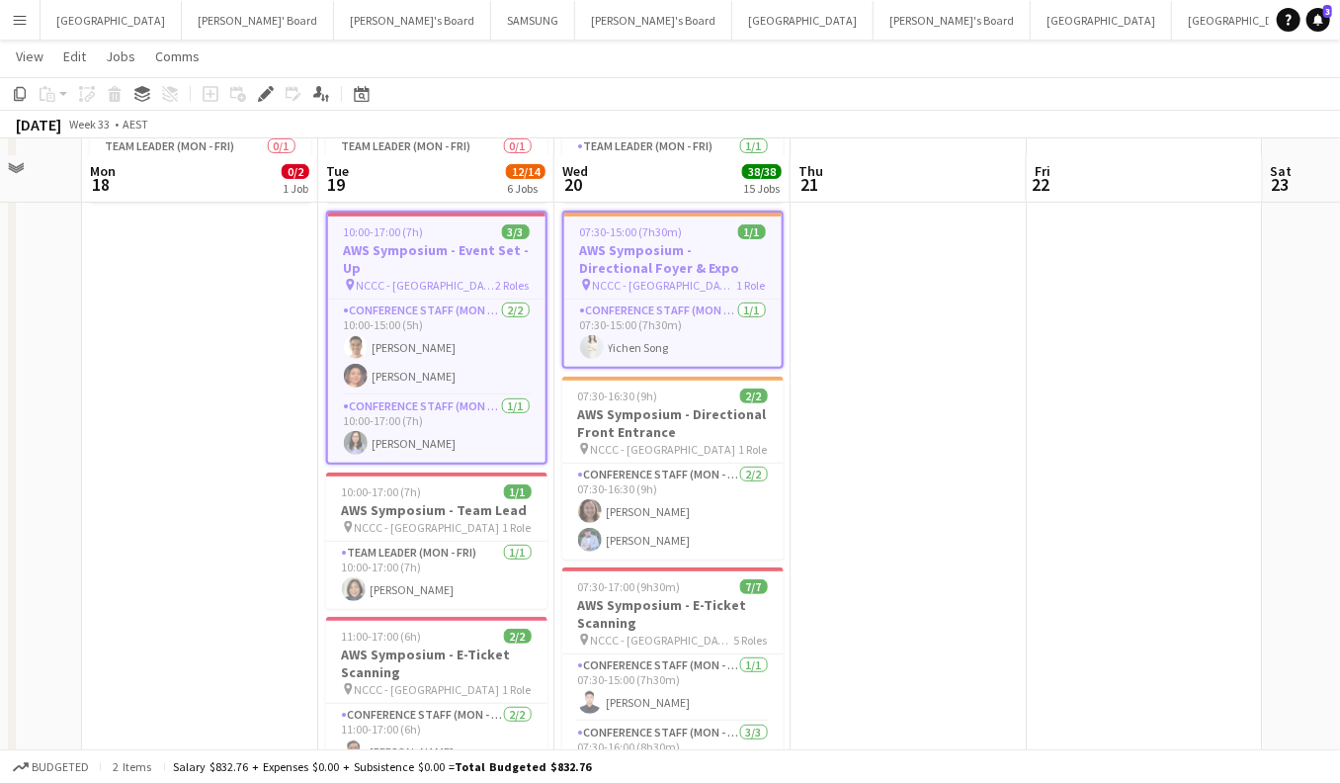
scroll to position [270, 0]
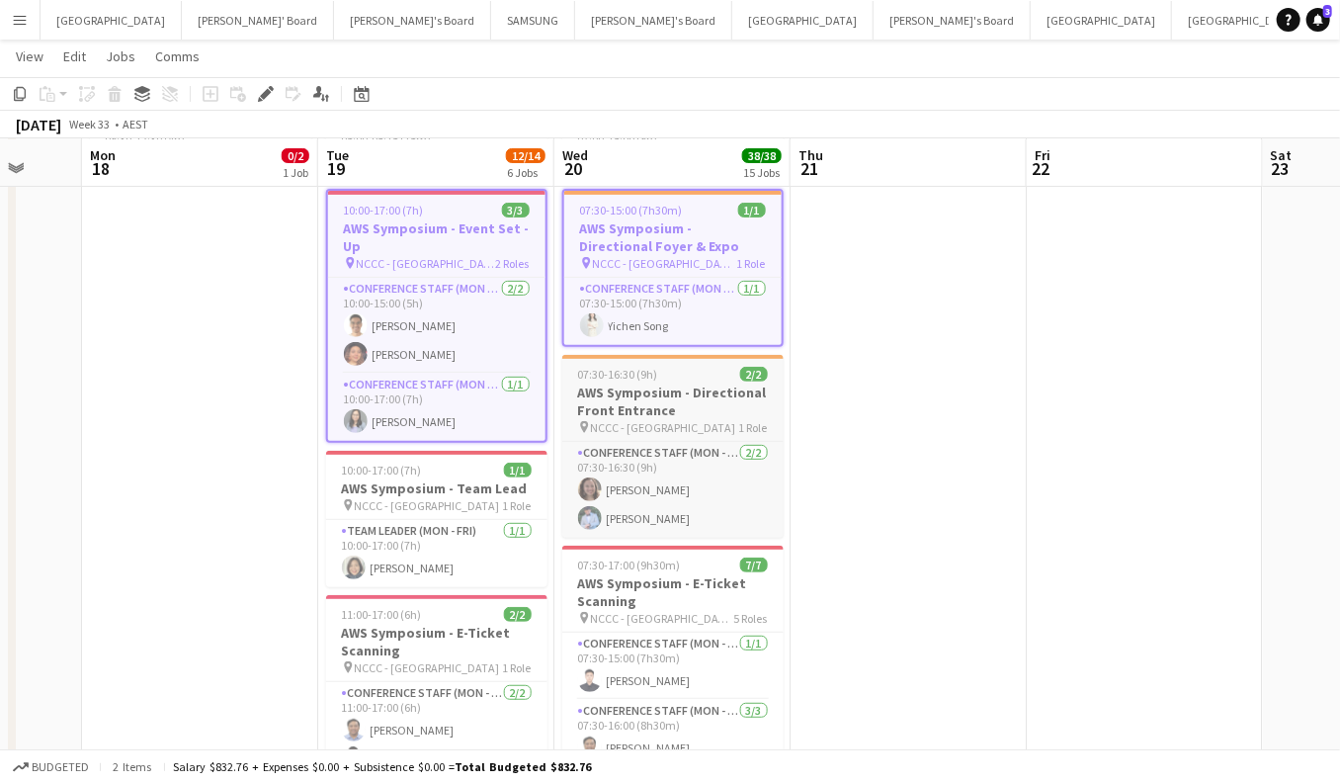
click at [670, 395] on h3 "AWS Symposium - Directional Front Entrance" at bounding box center [672, 401] width 221 height 36
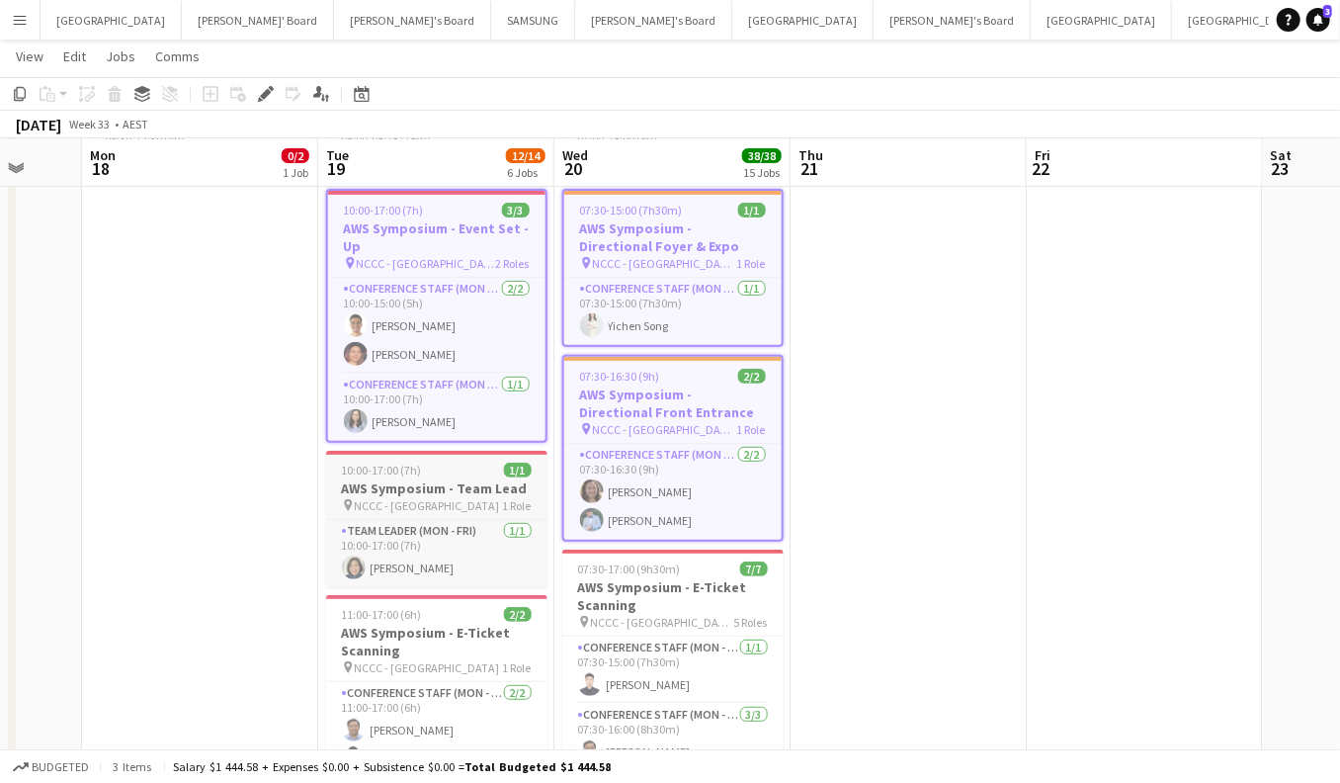
click at [454, 497] on div "pin NCCC - [GEOGRAPHIC_DATA] 1 Role" at bounding box center [436, 505] width 221 height 16
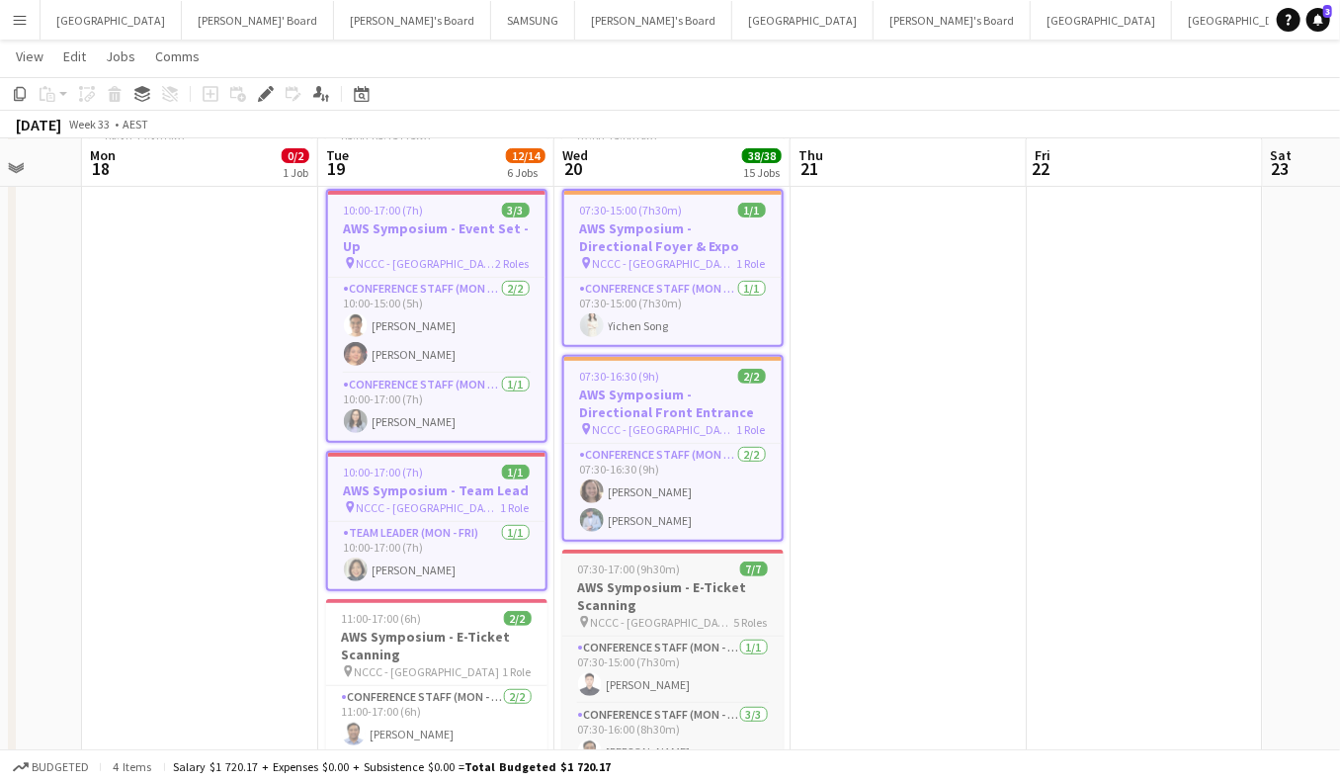
click at [630, 615] on span "NCCC - [GEOGRAPHIC_DATA]" at bounding box center [662, 622] width 143 height 15
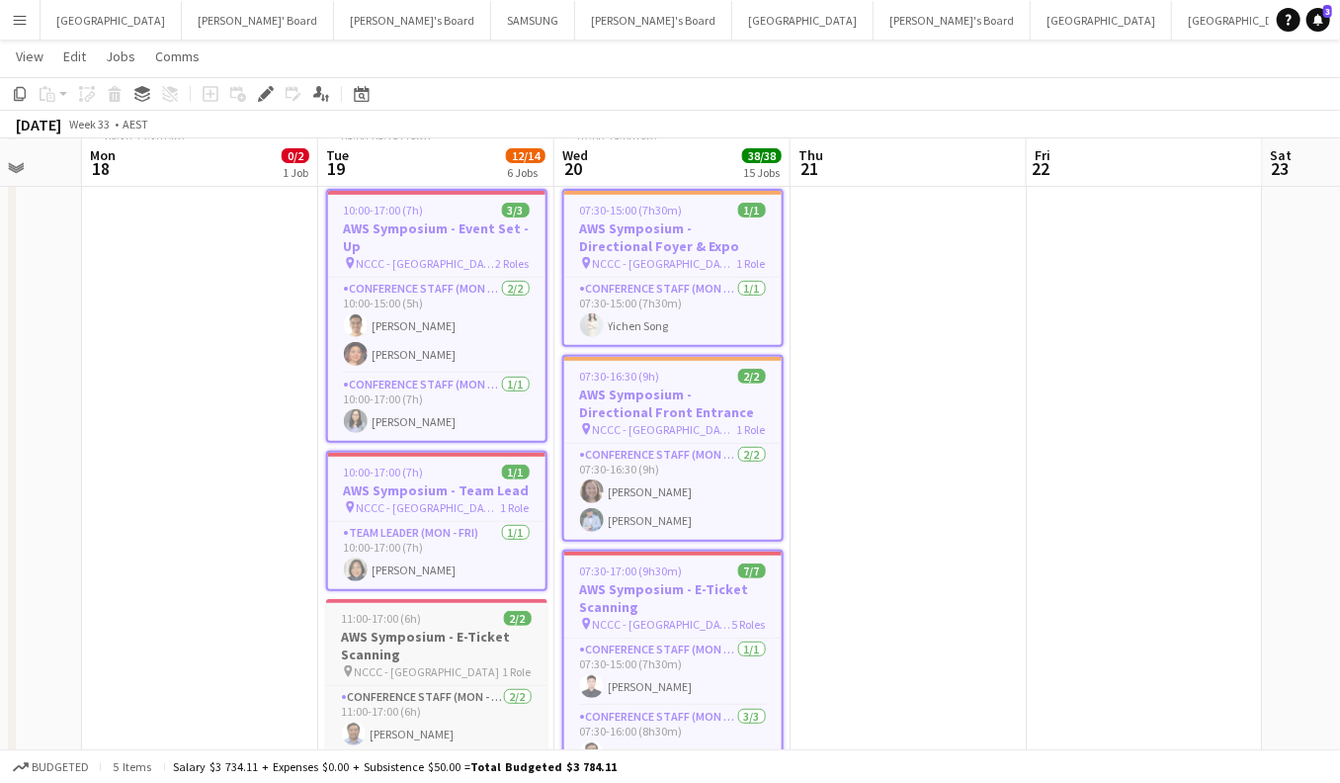
click at [467, 627] on h3 "AWS Symposium - E-Ticket Scanning" at bounding box center [436, 645] width 221 height 36
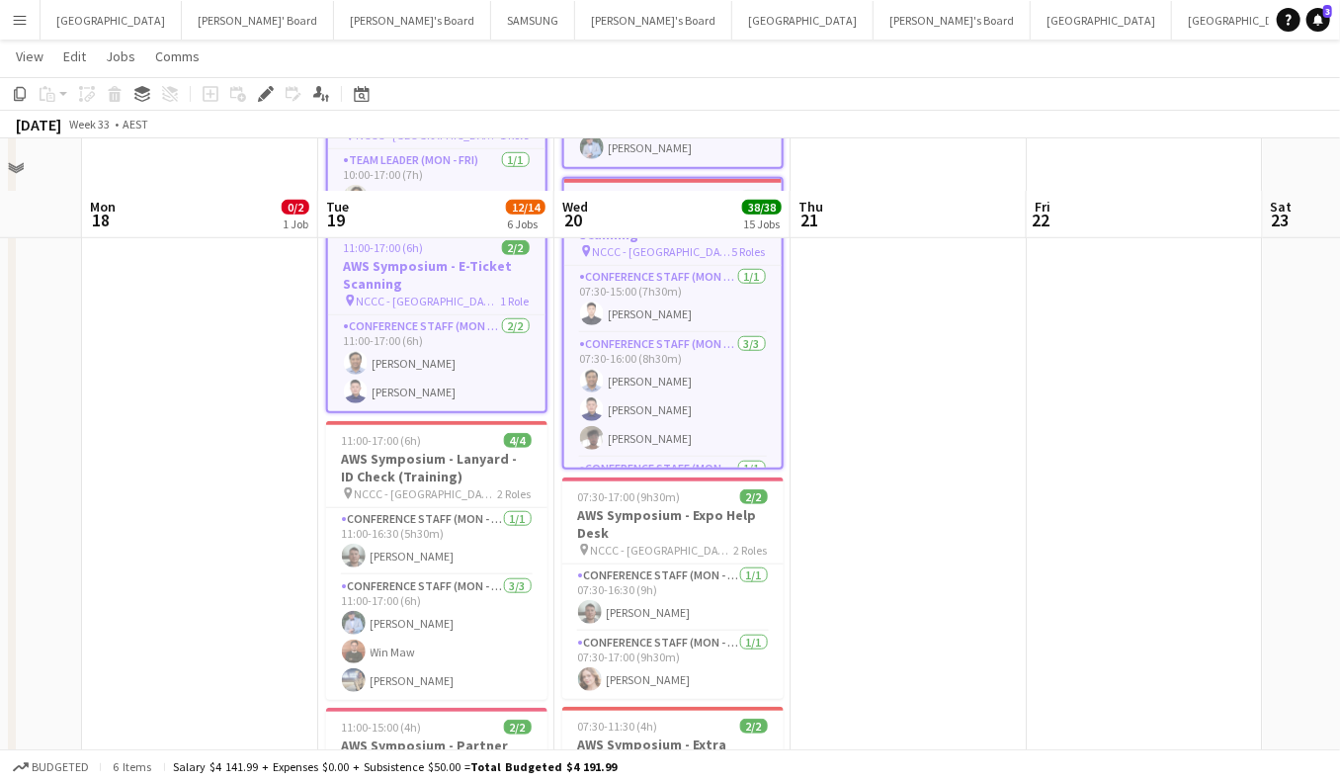
scroll to position [722, 0]
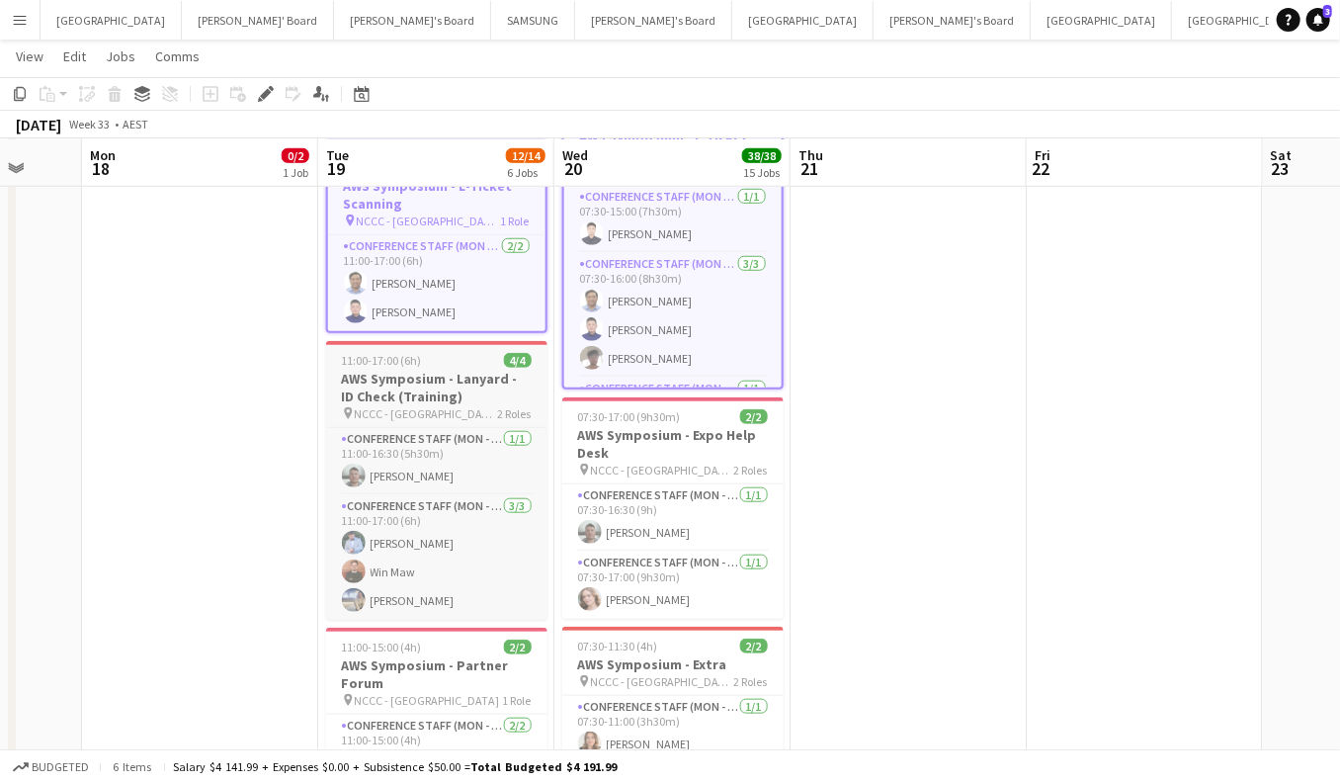
click at [466, 377] on h3 "AWS Symposium - Lanyard - ID Check (Training)" at bounding box center [436, 388] width 221 height 36
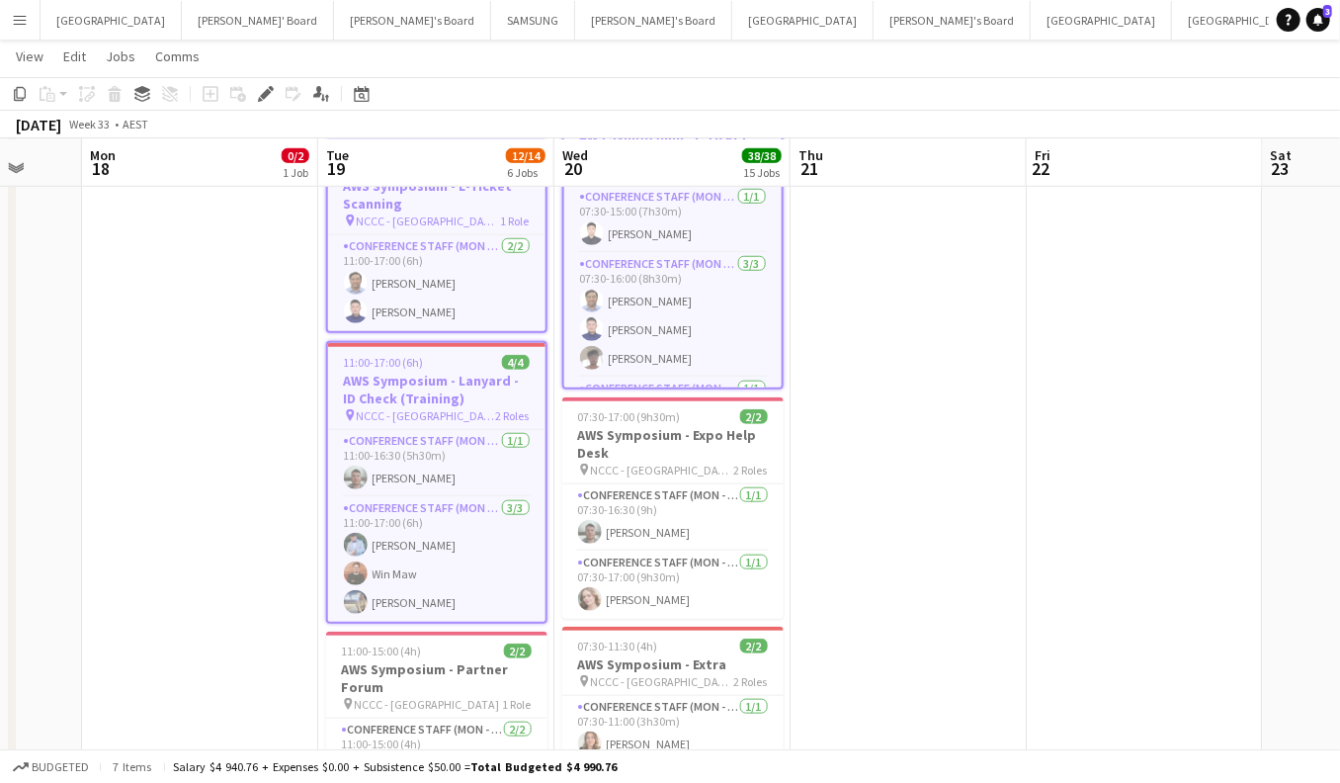
click at [616, 455] on h3 "AWS Symposium - Expo Help Desk" at bounding box center [672, 444] width 221 height 36
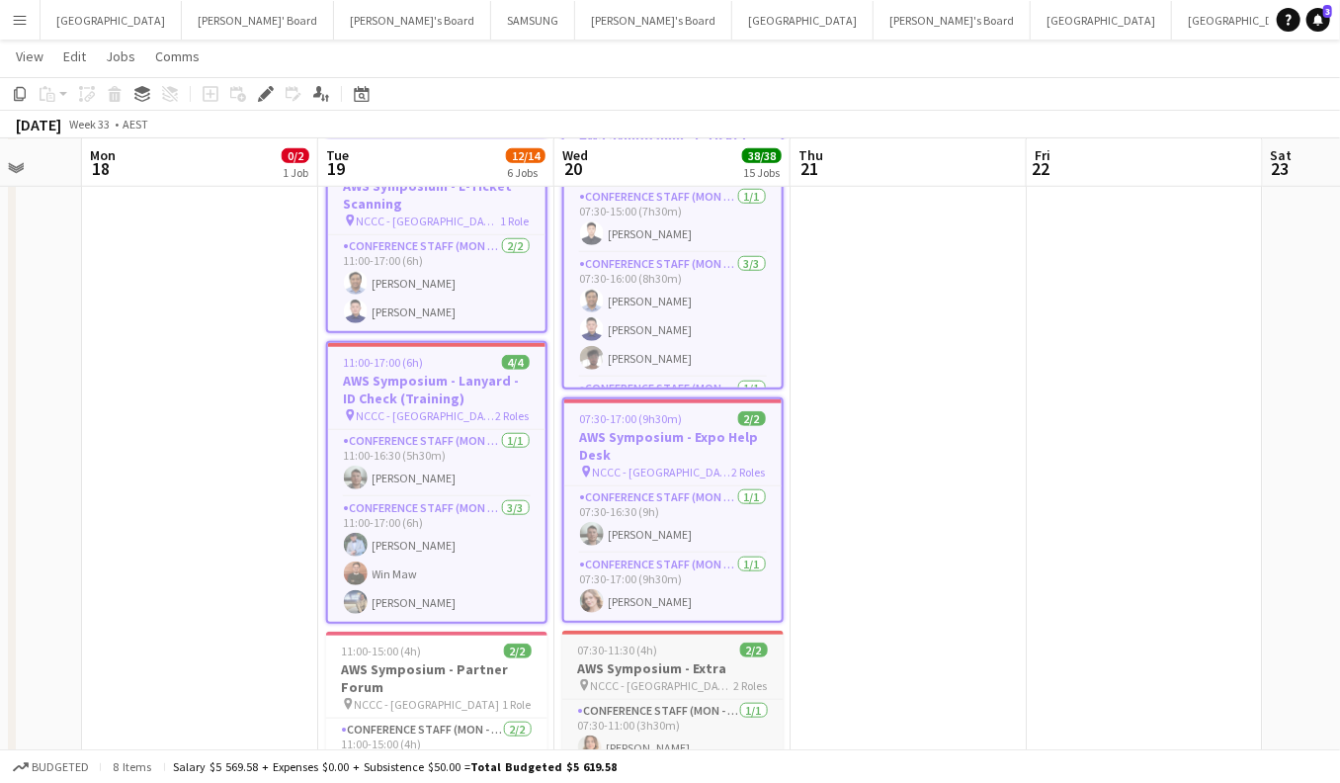
click at [622, 655] on app-job-card "07:30-11:30 (4h) 2/2 AWS Symposium - Extra pin NCCC - Canberra 2 Roles Conferen…" at bounding box center [672, 732] width 221 height 204
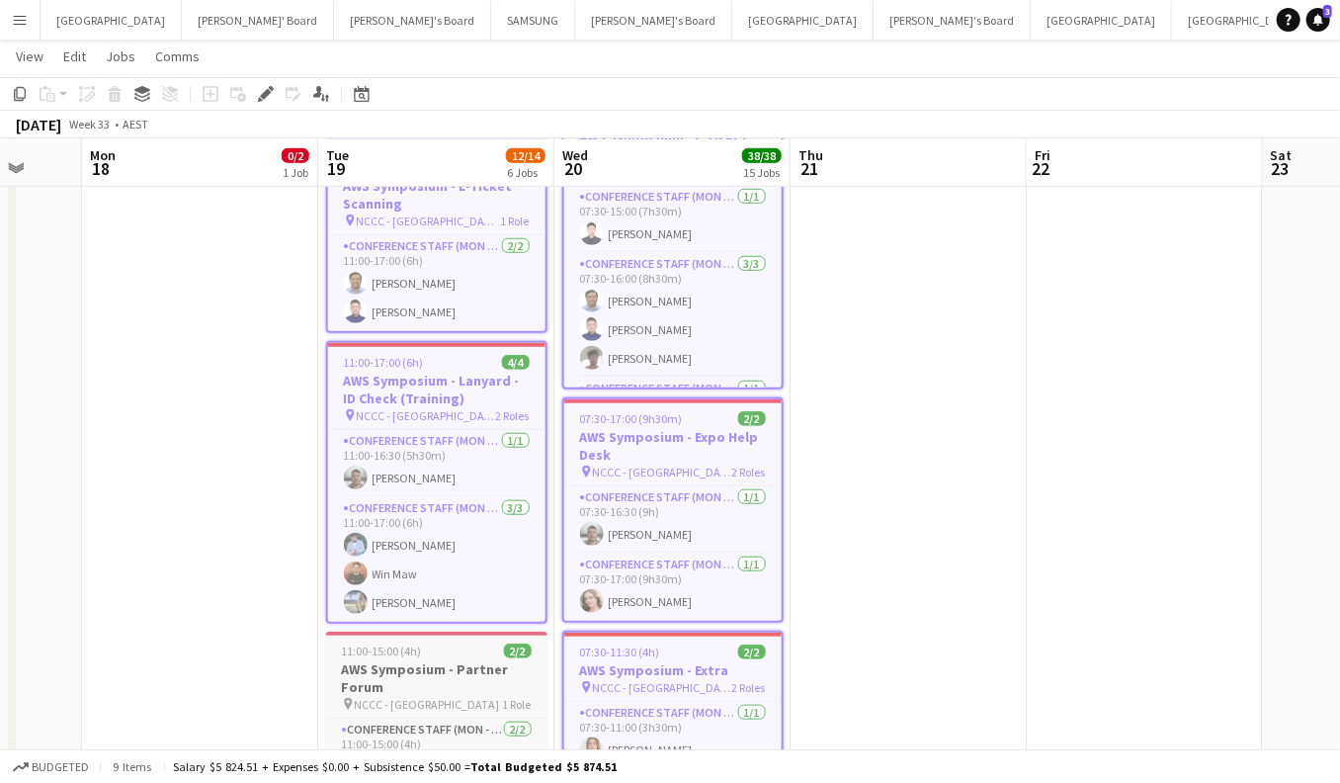
click at [449, 660] on h3 "AWS Symposium - Partner Forum" at bounding box center [436, 678] width 221 height 36
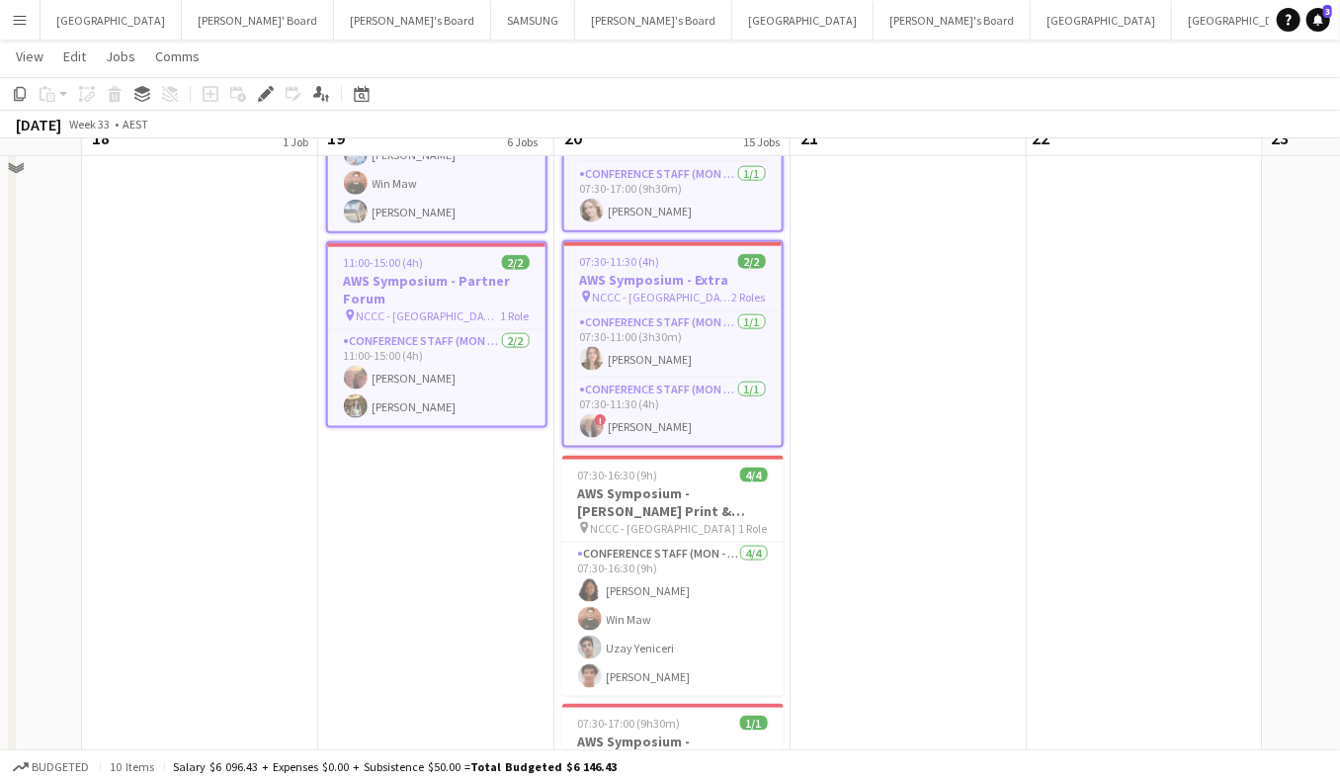
scroll to position [1215, 0]
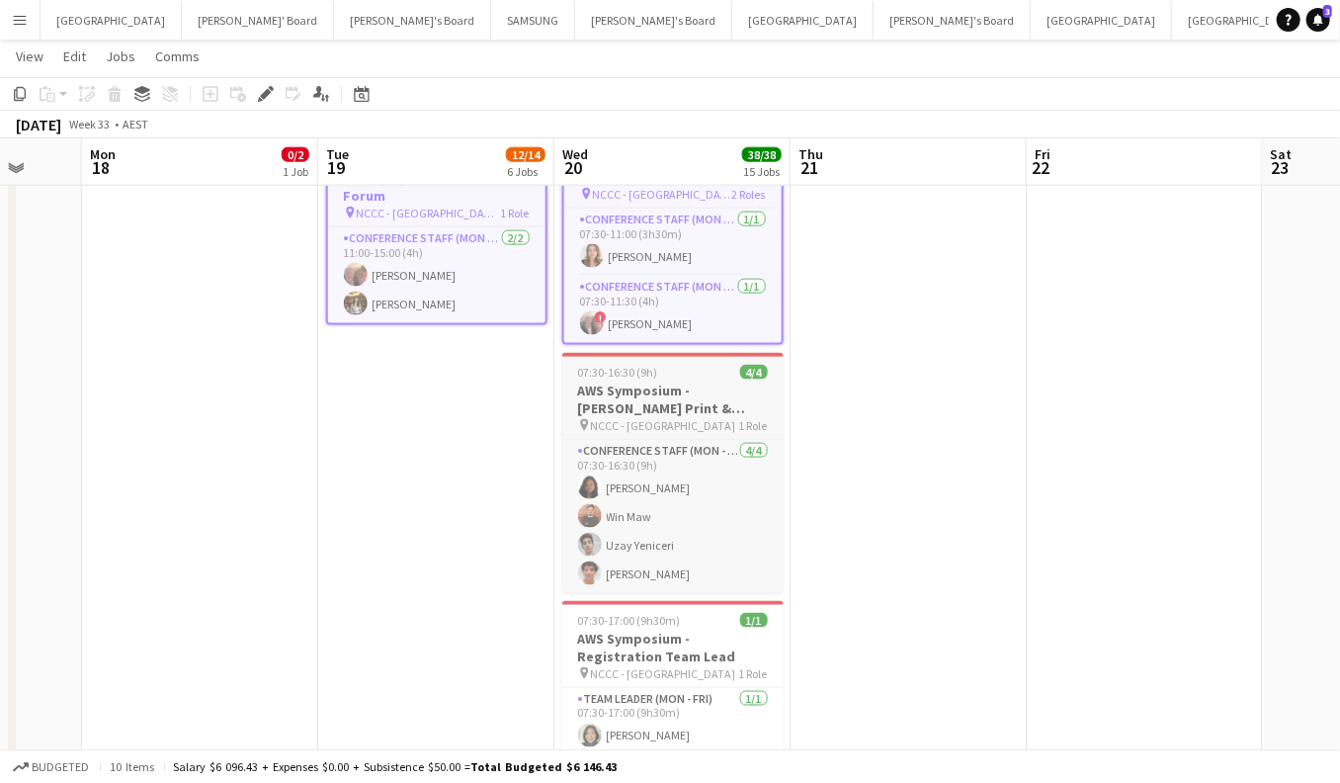
click at [632, 418] on span "NCCC - [GEOGRAPHIC_DATA]" at bounding box center [663, 425] width 145 height 15
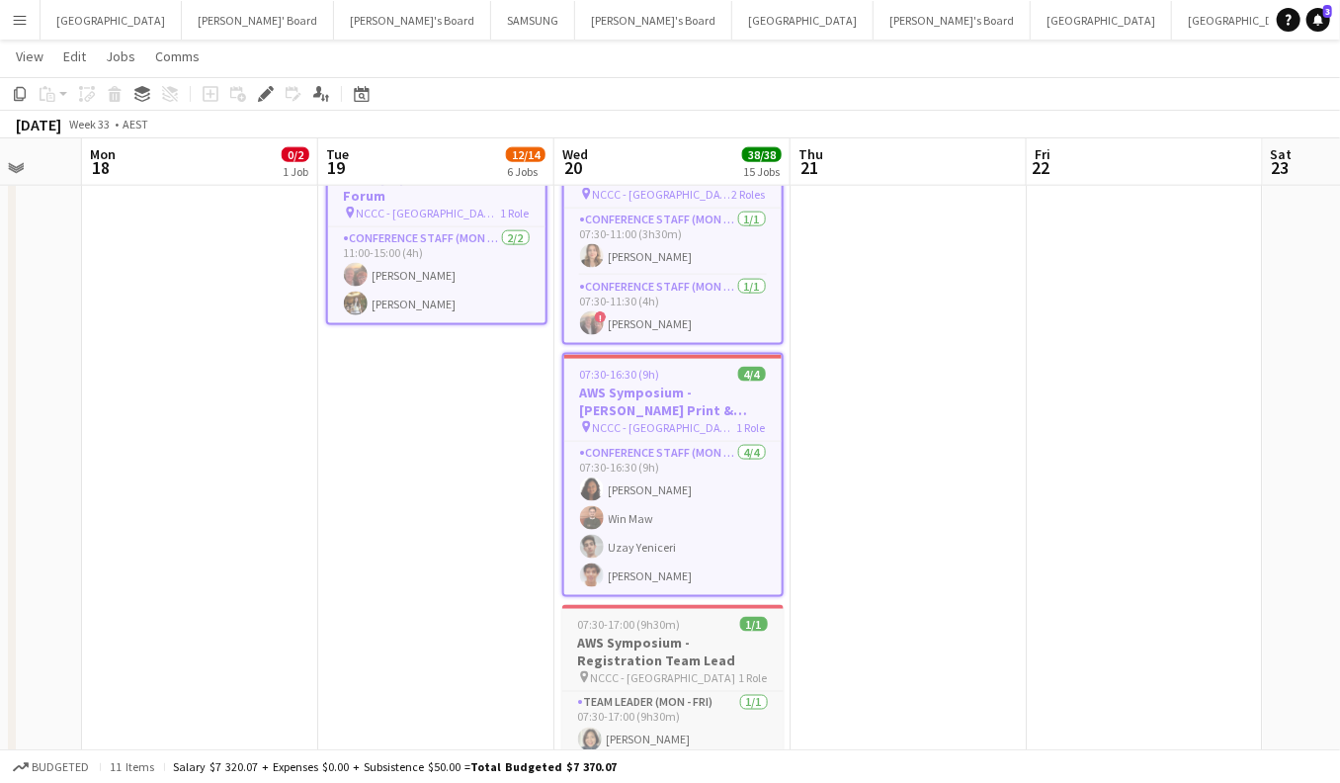
click at [659, 661] on h3 "AWS Symposium - Registration Team Lead" at bounding box center [672, 651] width 221 height 36
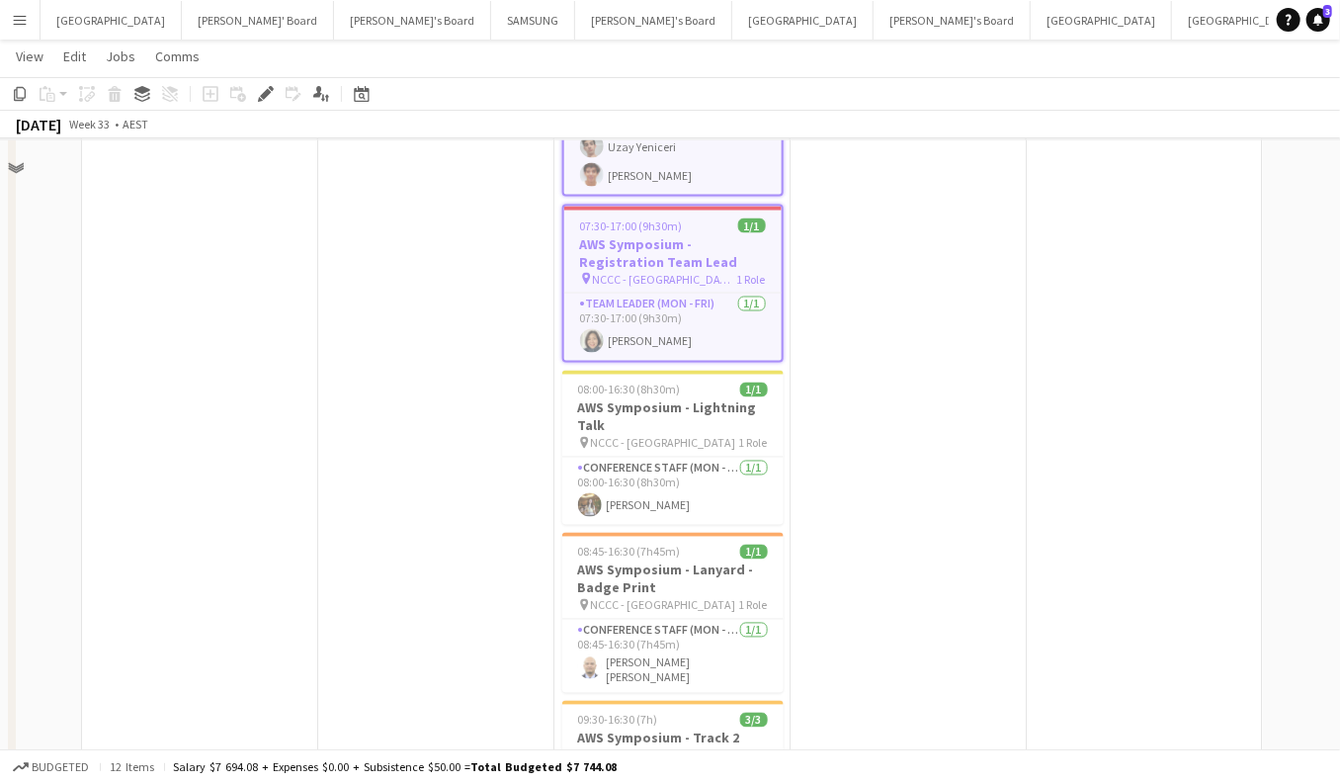
scroll to position [1627, 0]
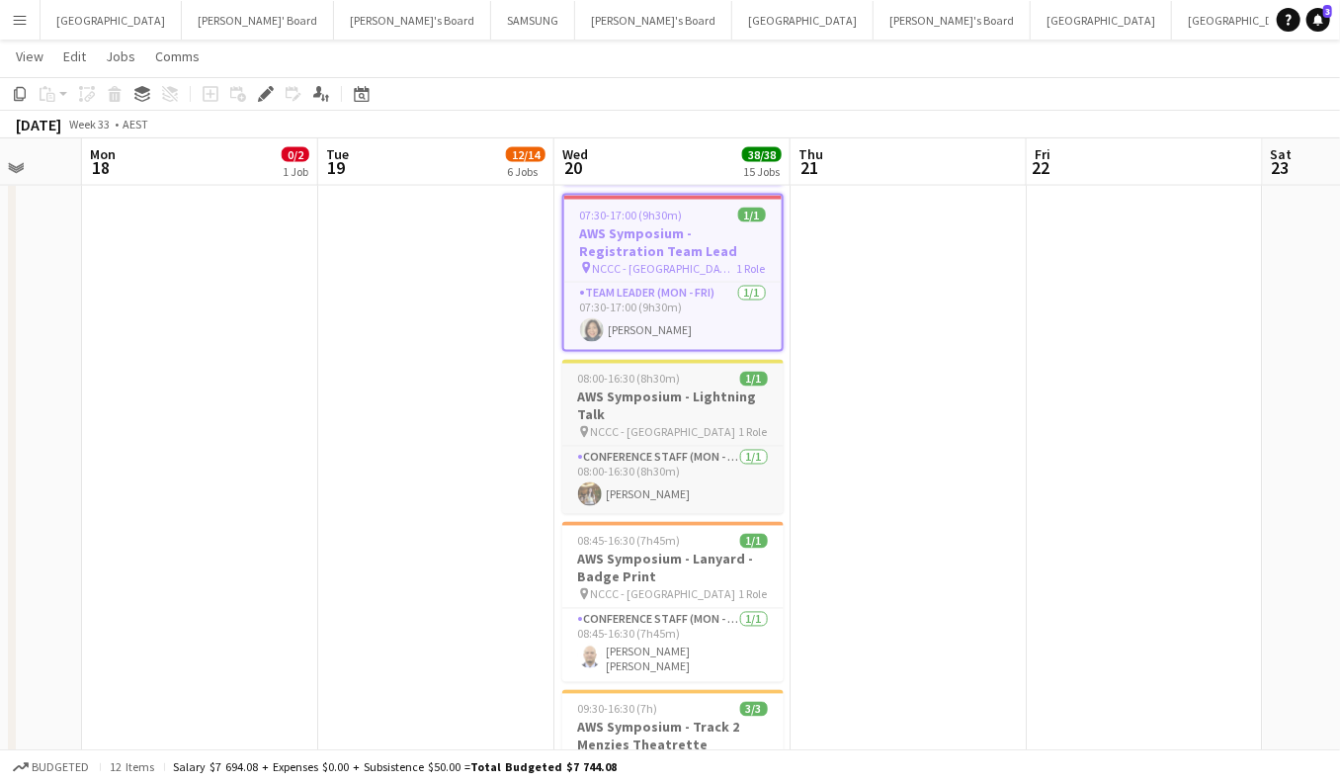
click at [701, 415] on h3 "AWS Symposium - Lightning Talk" at bounding box center [672, 406] width 221 height 36
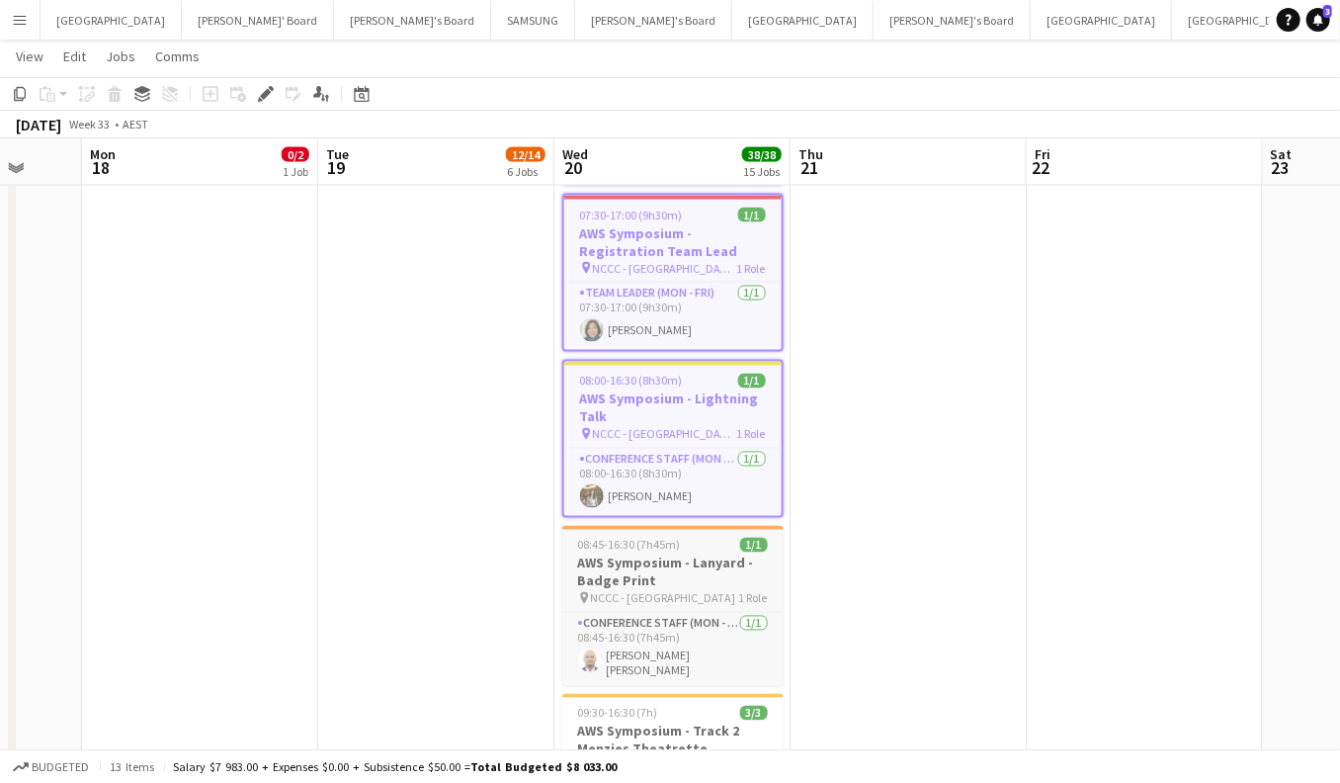
click at [680, 590] on div "pin NCCC - [GEOGRAPHIC_DATA] 1 Role" at bounding box center [672, 598] width 221 height 16
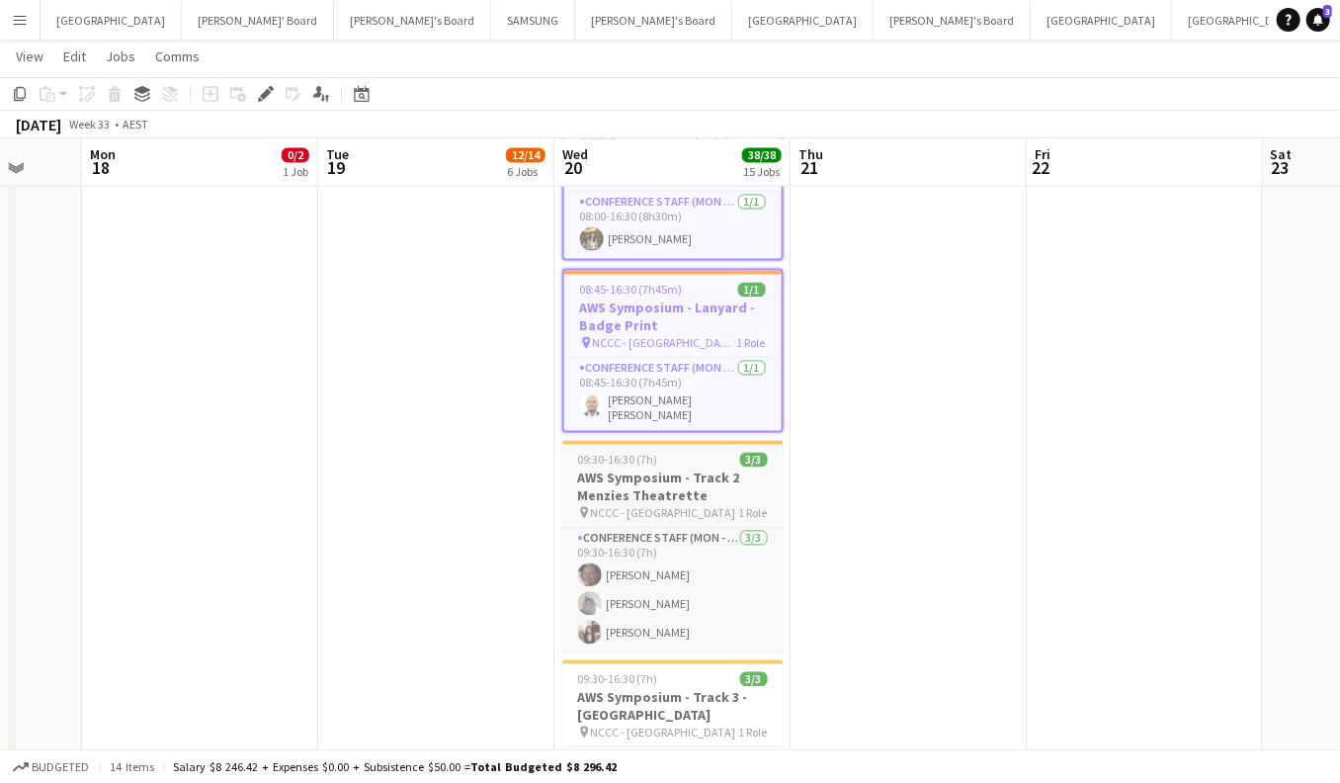
click at [688, 468] on h3 "AWS Symposium - Track 2 Menzies Theatrette" at bounding box center [672, 486] width 221 height 36
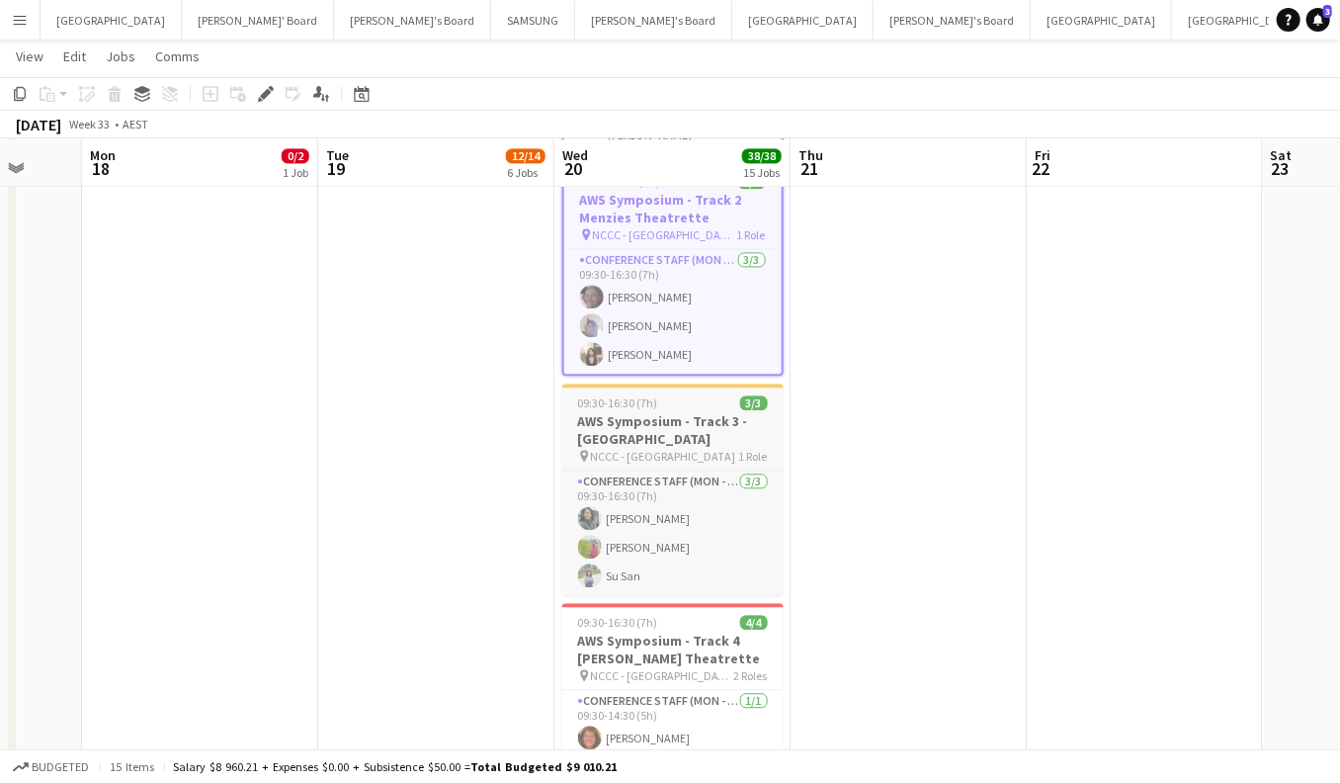
click at [683, 414] on h3 "AWS Symposium - Track 3 - [GEOGRAPHIC_DATA]" at bounding box center [672, 430] width 221 height 36
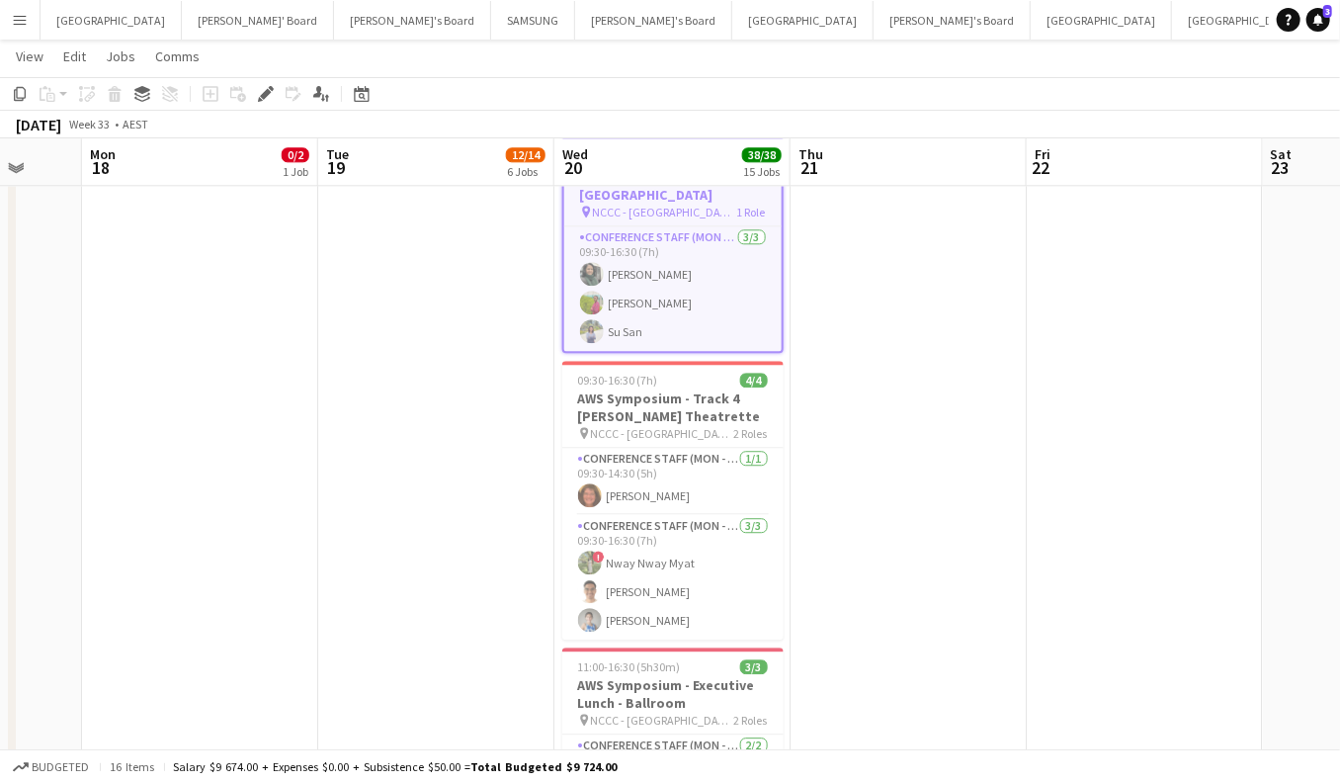
click at [683, 425] on div "pin NCCC - [GEOGRAPHIC_DATA] 2 Roles" at bounding box center [672, 433] width 221 height 16
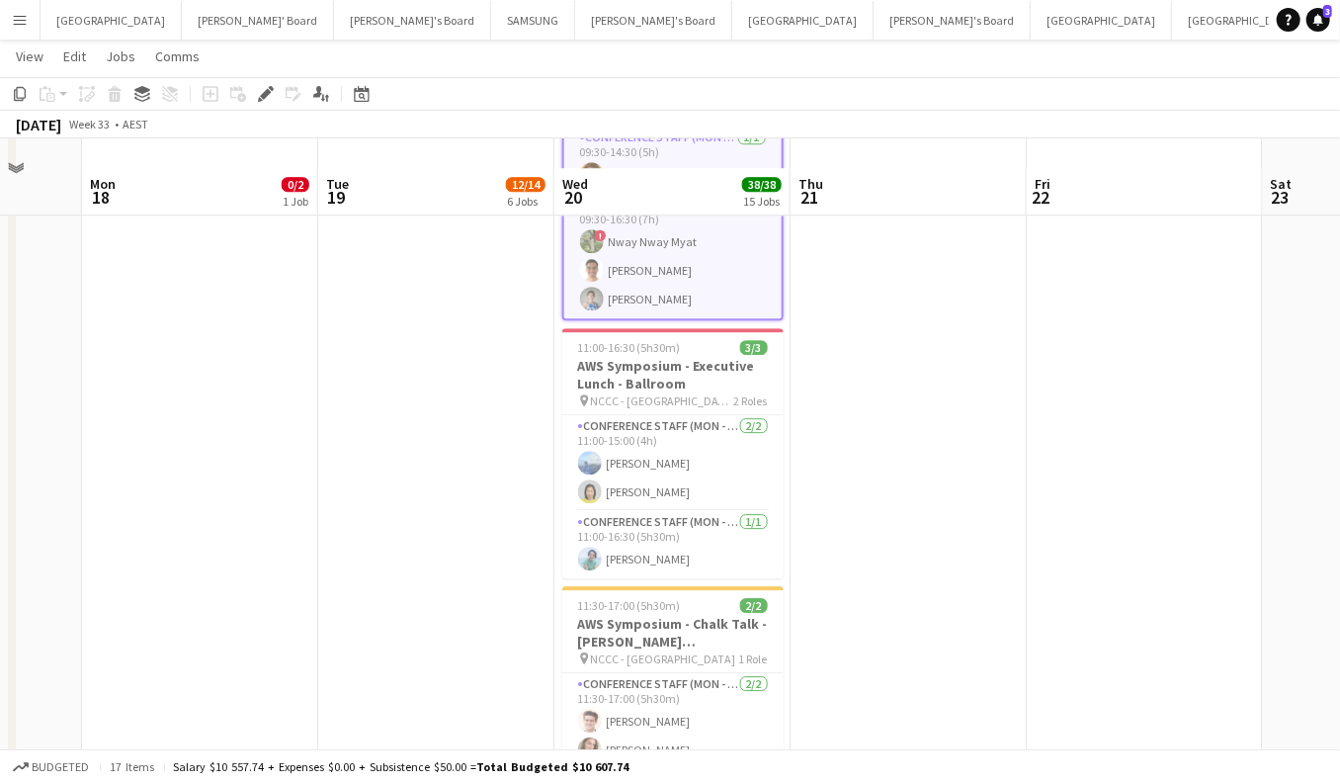
scroll to position [2802, 0]
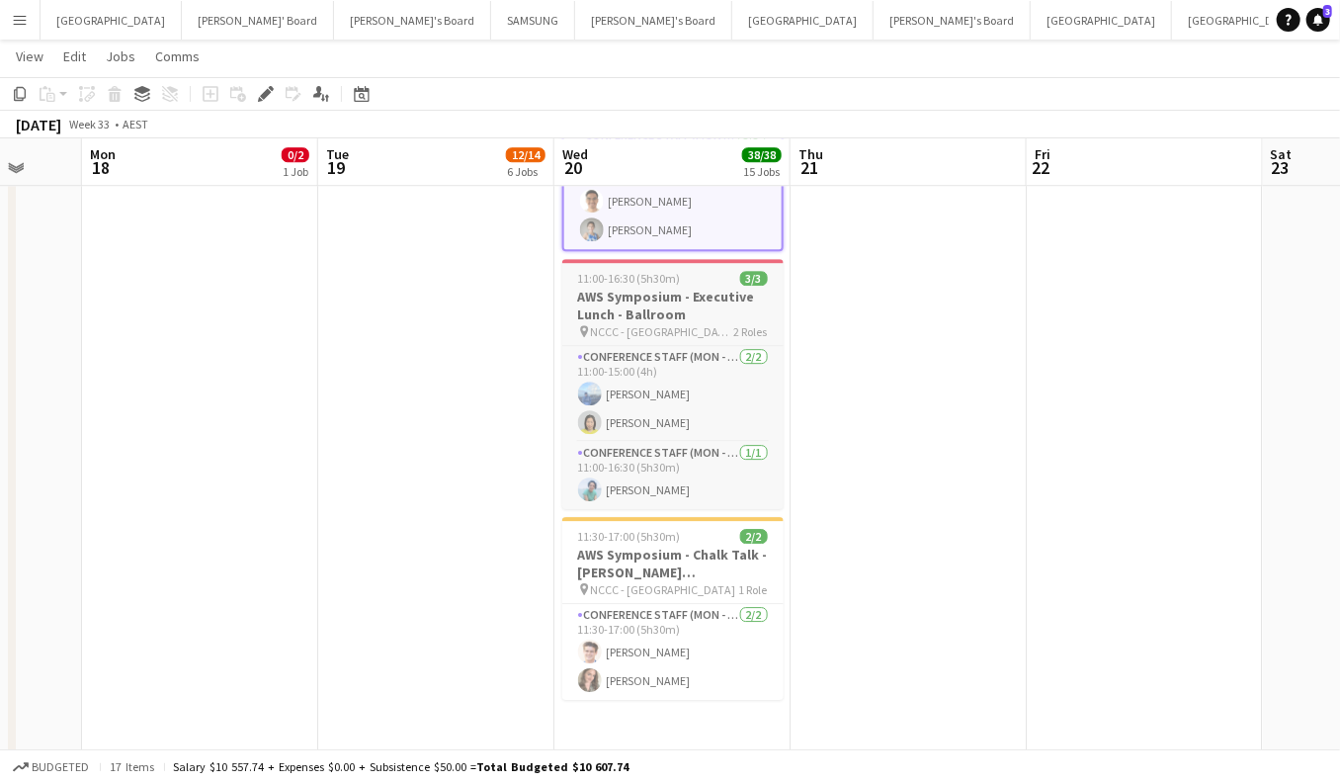
click at [689, 304] on h3 "AWS Symposium - Executive Lunch - Ballroom" at bounding box center [672, 306] width 221 height 36
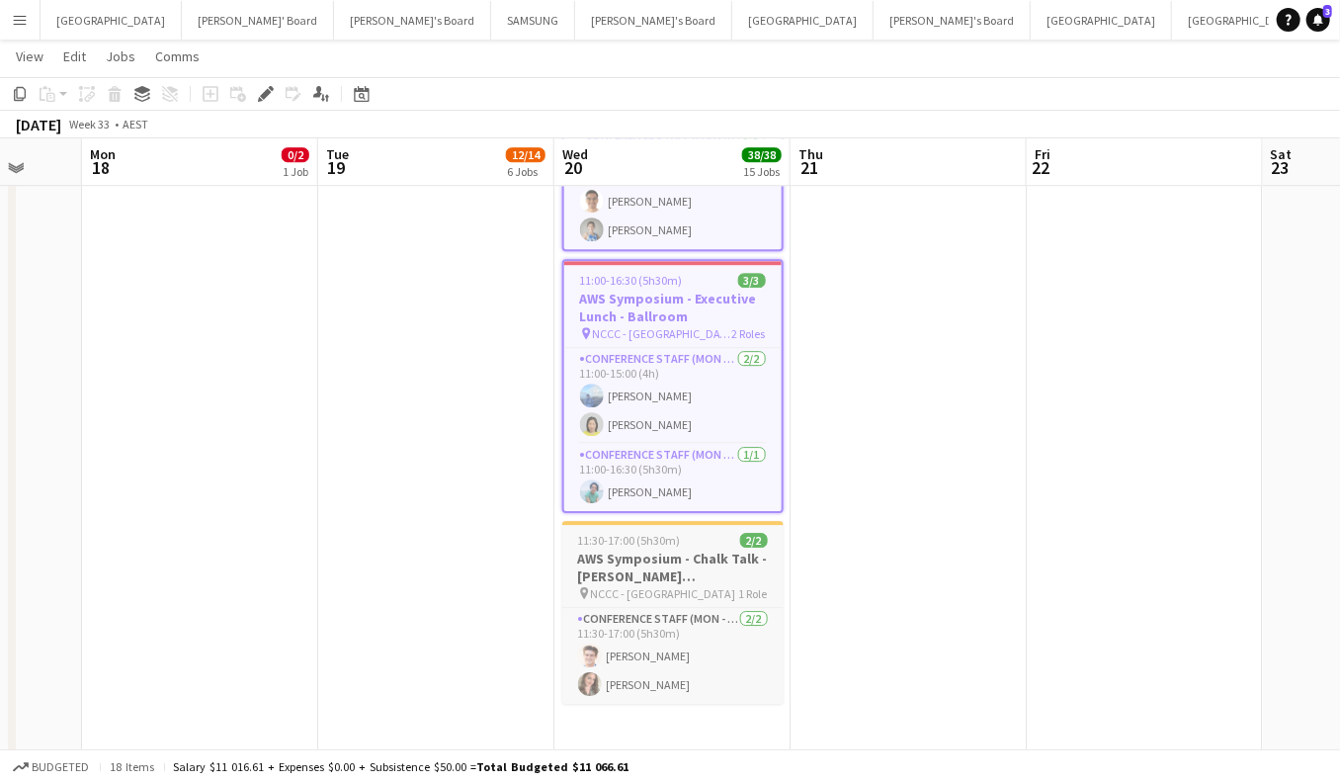
click at [661, 549] on h3 "AWS Symposium - Chalk Talk - [PERSON_NAME][GEOGRAPHIC_DATA]" at bounding box center [672, 567] width 221 height 36
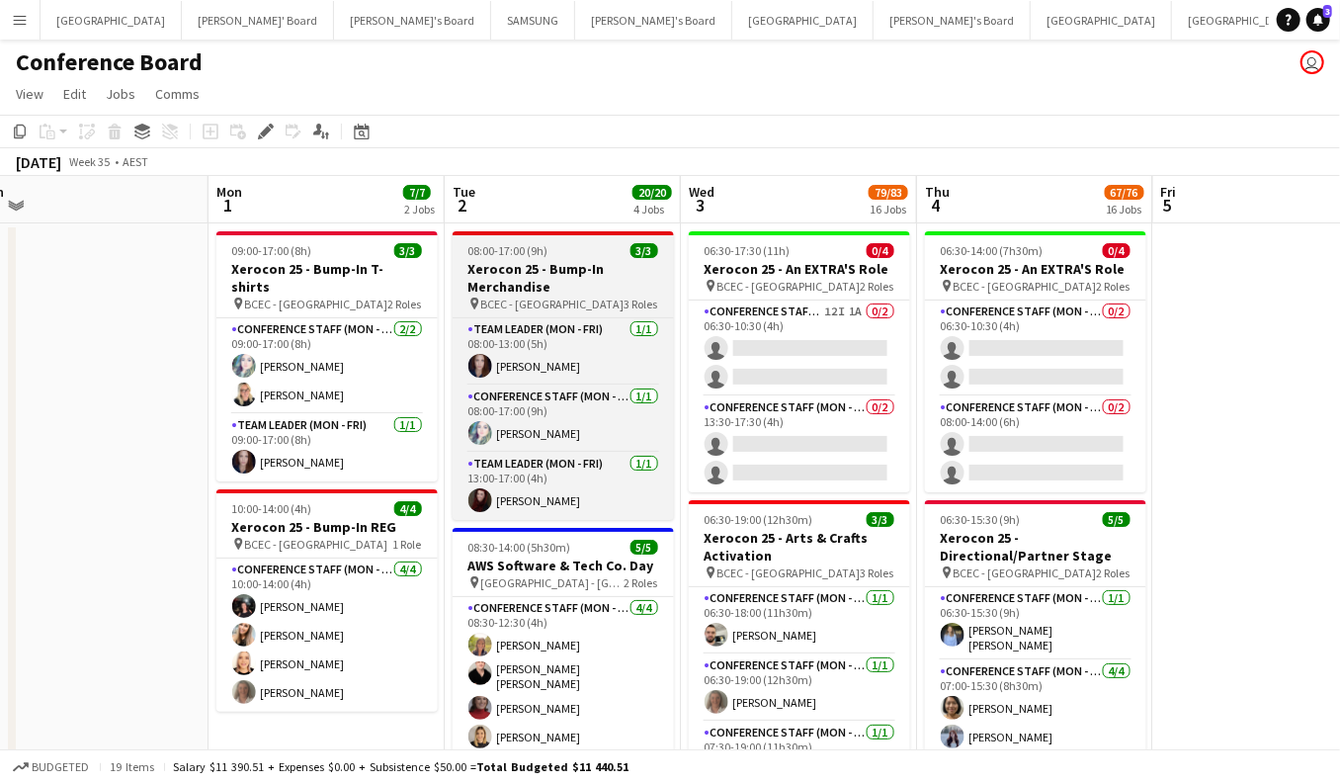
scroll to position [39, 0]
